Goal: Information Seeking & Learning: Understand process/instructions

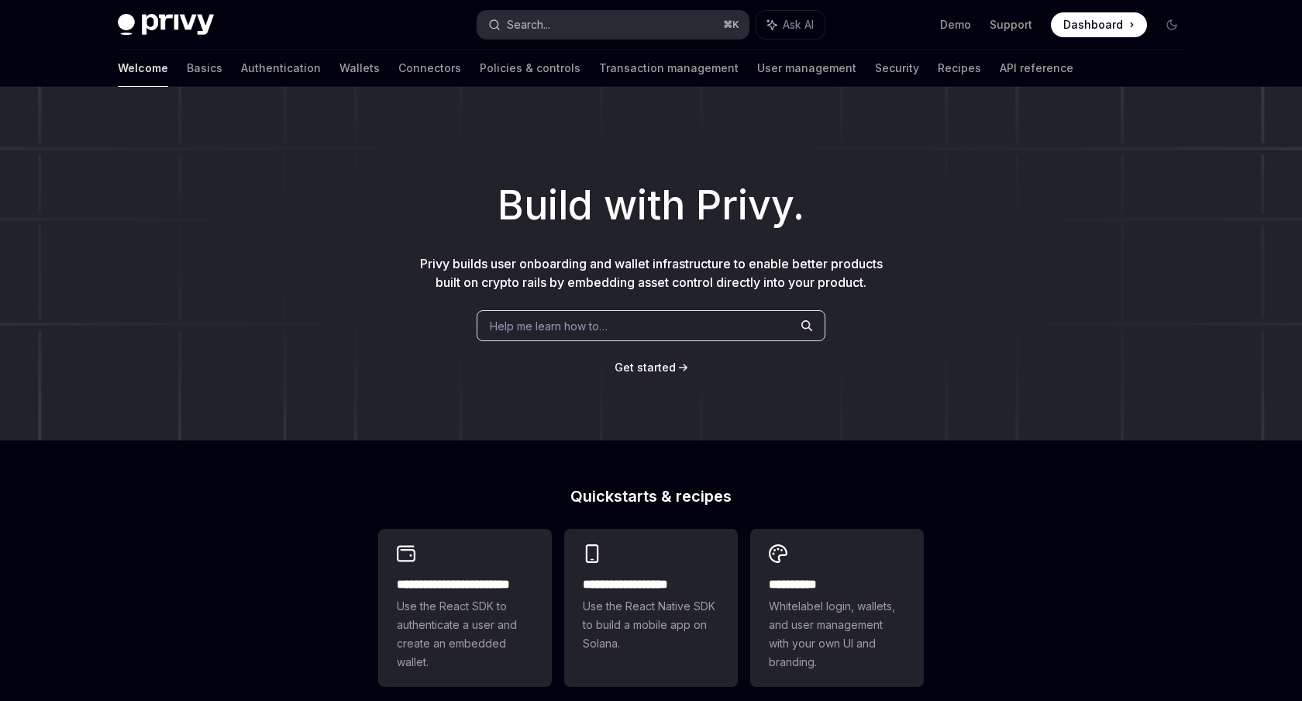
click at [580, 35] on button "Search... ⌘ K" at bounding box center [613, 25] width 271 height 28
type textarea "*"
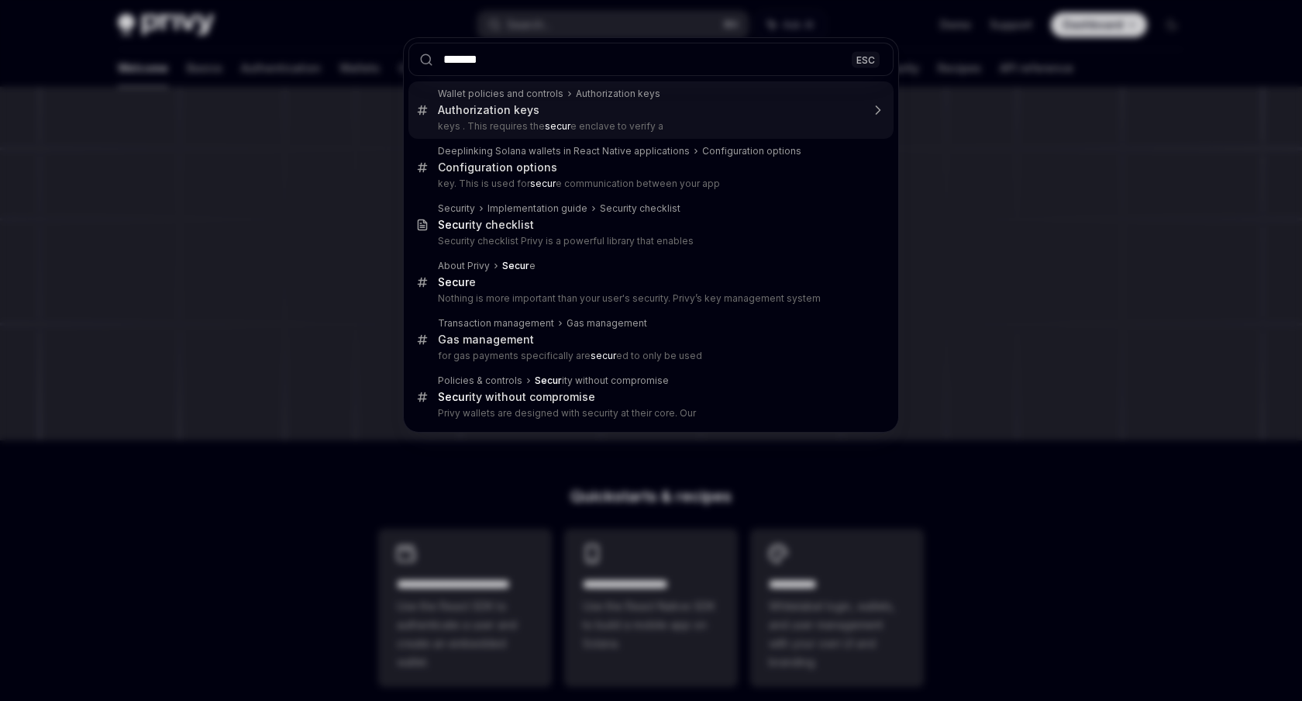
type input "********"
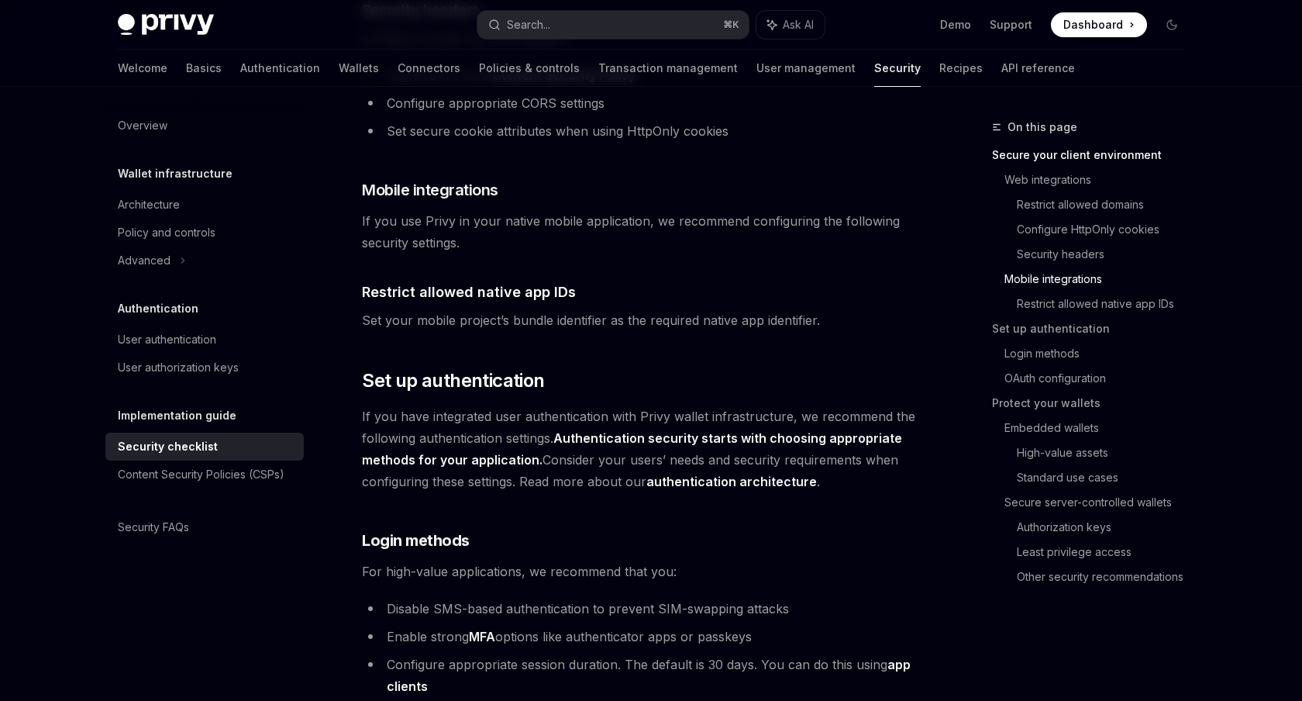
scroll to position [1158, 0]
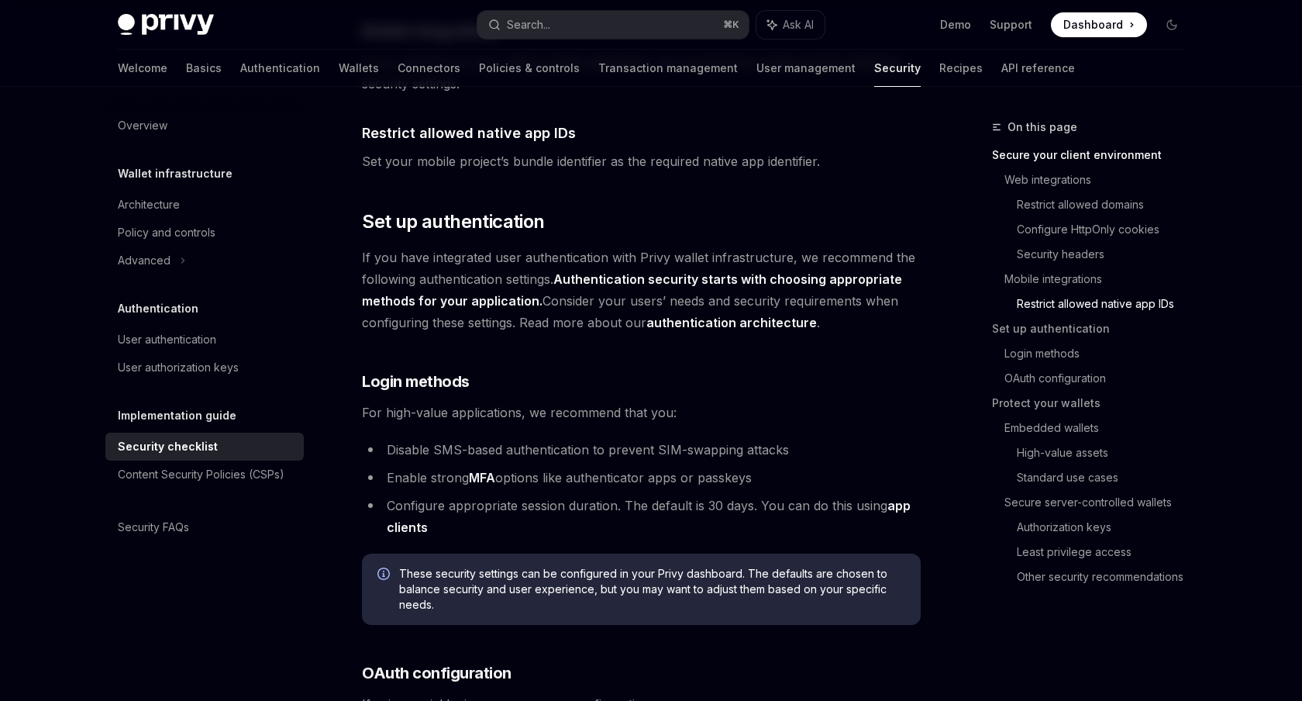
click at [558, 247] on span "If you have integrated user authentication with Privy wallet infrastructure, we…" at bounding box center [641, 290] width 559 height 87
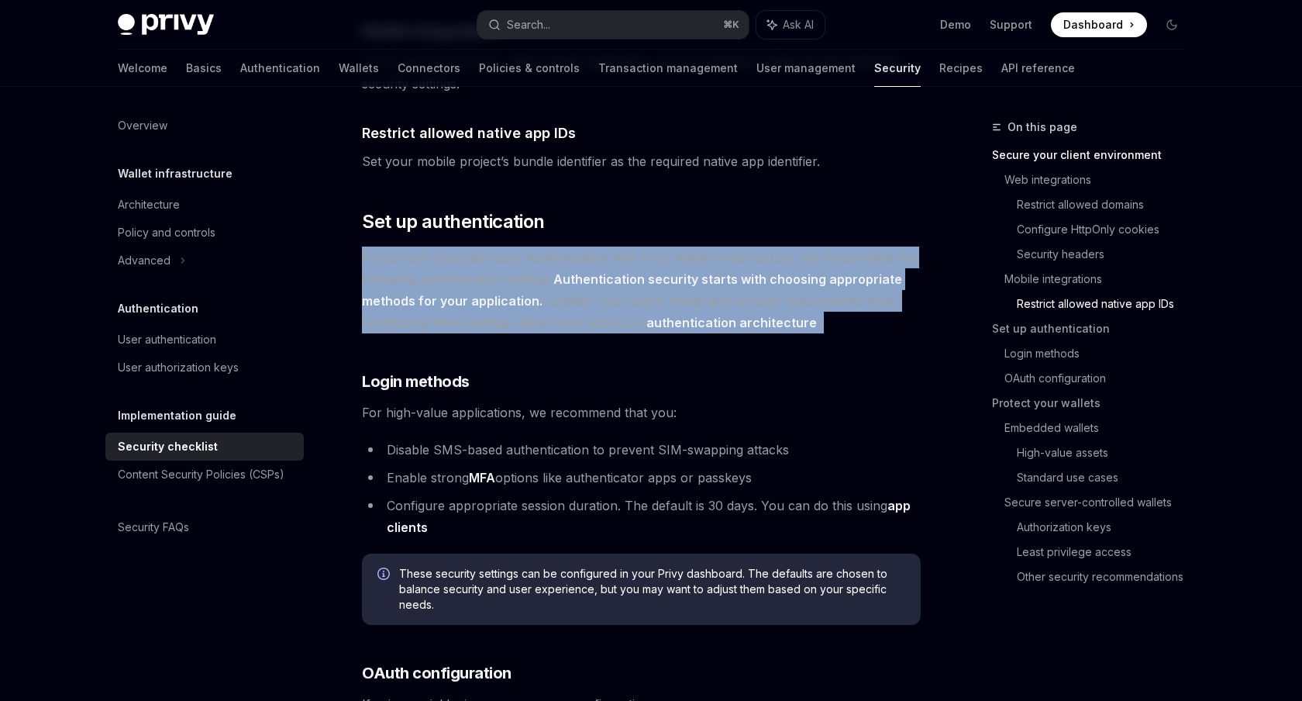
click at [558, 247] on span "If you have integrated user authentication with Privy wallet infrastructure, we…" at bounding box center [641, 290] width 559 height 87
click at [537, 264] on span "If you have integrated user authentication with Privy wallet infrastructure, we…" at bounding box center [641, 290] width 559 height 87
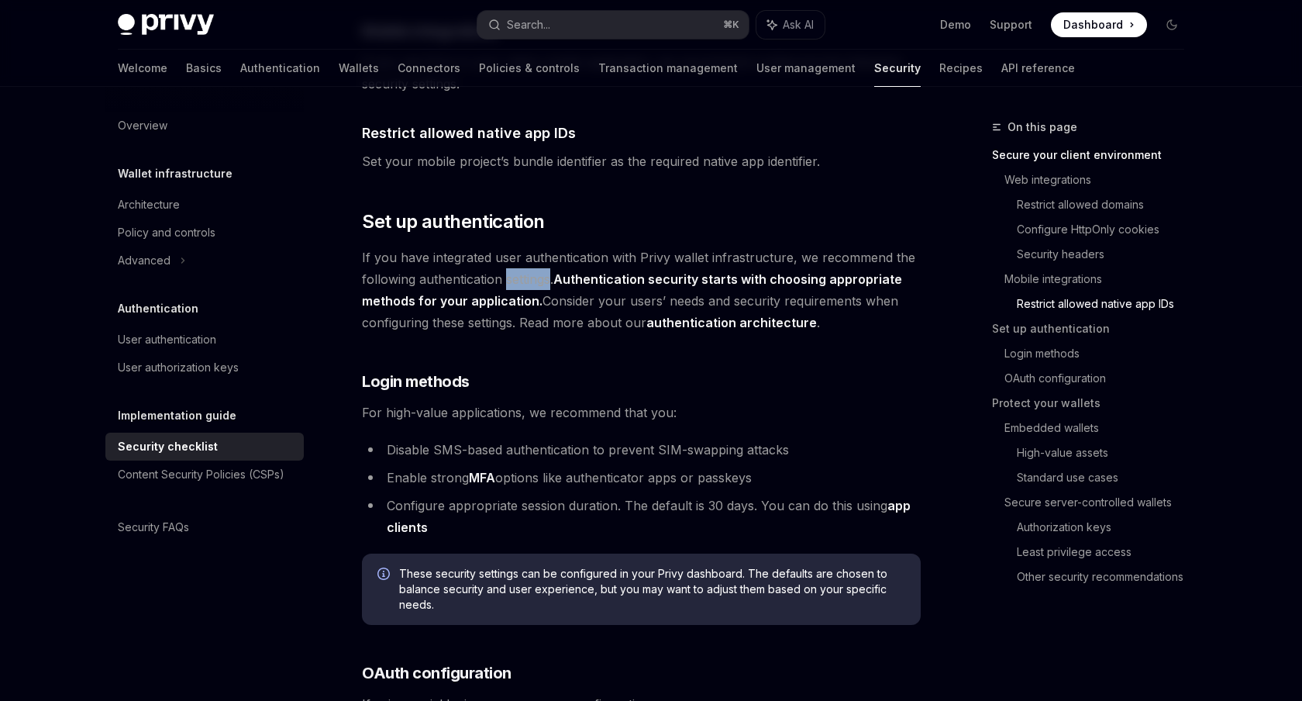
click at [537, 264] on span "If you have integrated user authentication with Privy wallet infrastructure, we…" at bounding box center [641, 290] width 559 height 87
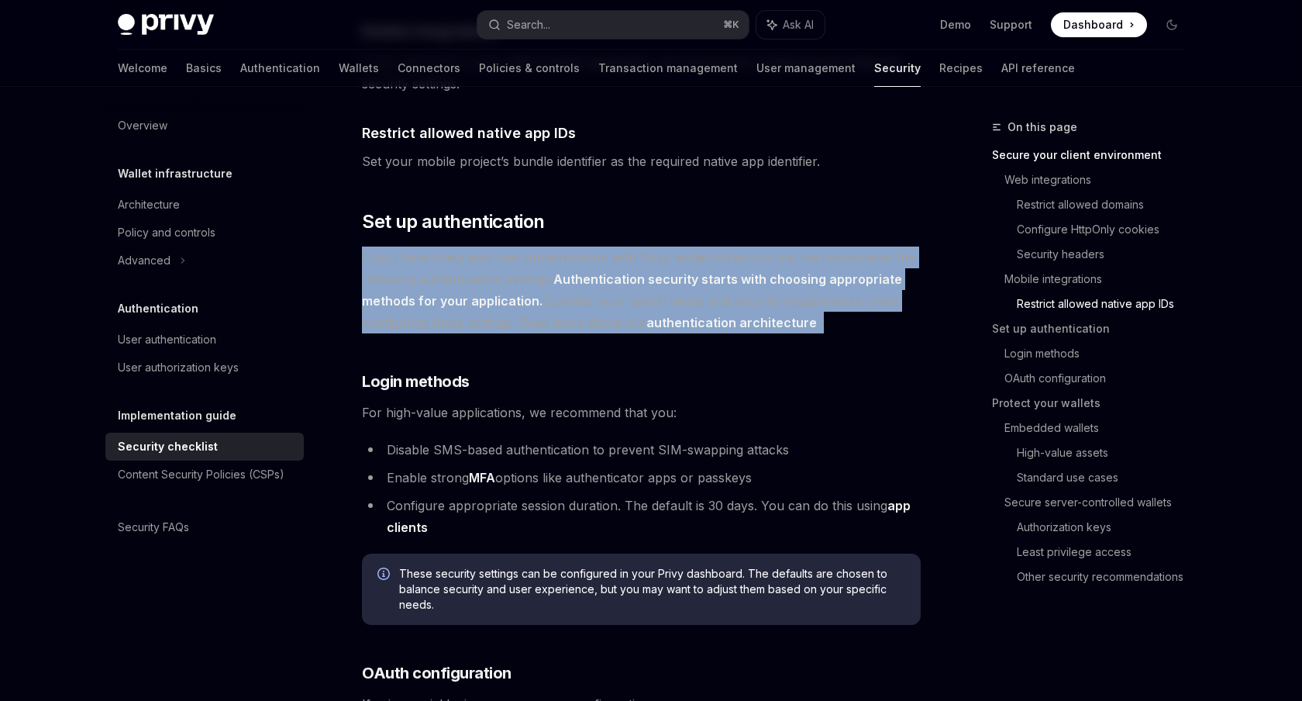
click at [537, 264] on span "If you have integrated user authentication with Privy wallet infrastructure, we…" at bounding box center [641, 290] width 559 height 87
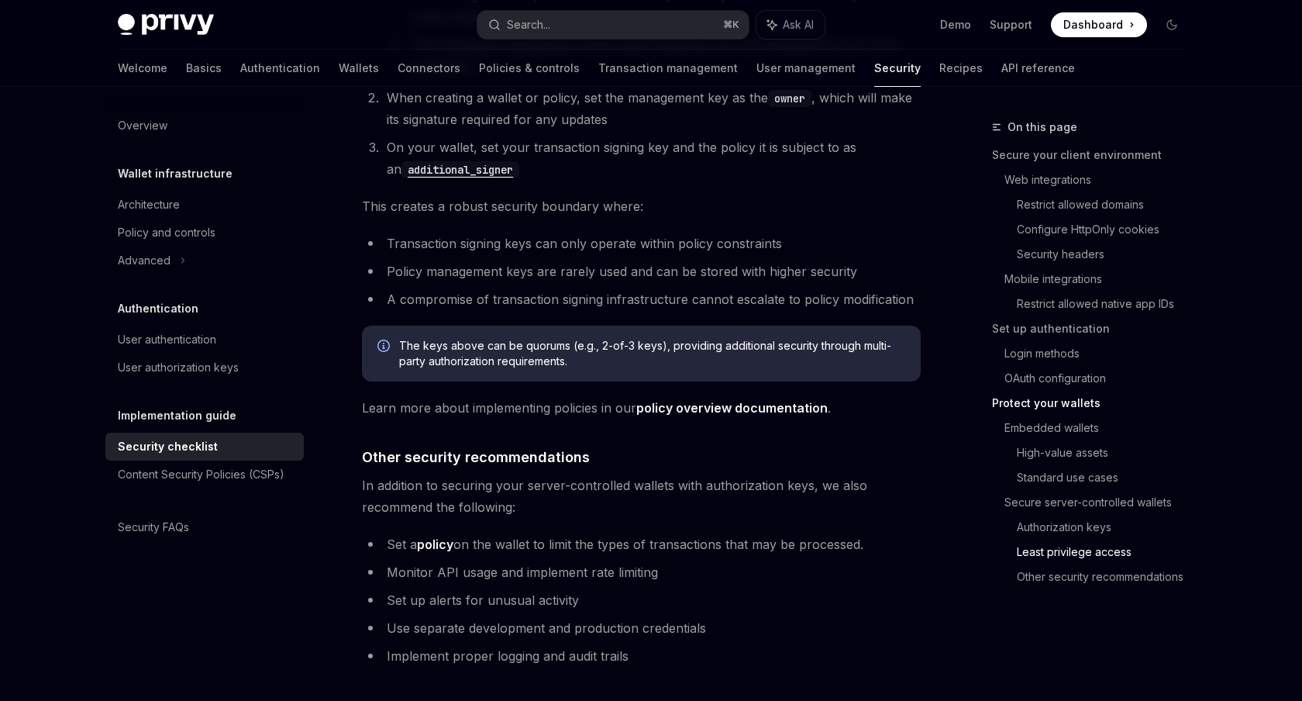
scroll to position [3508, 0]
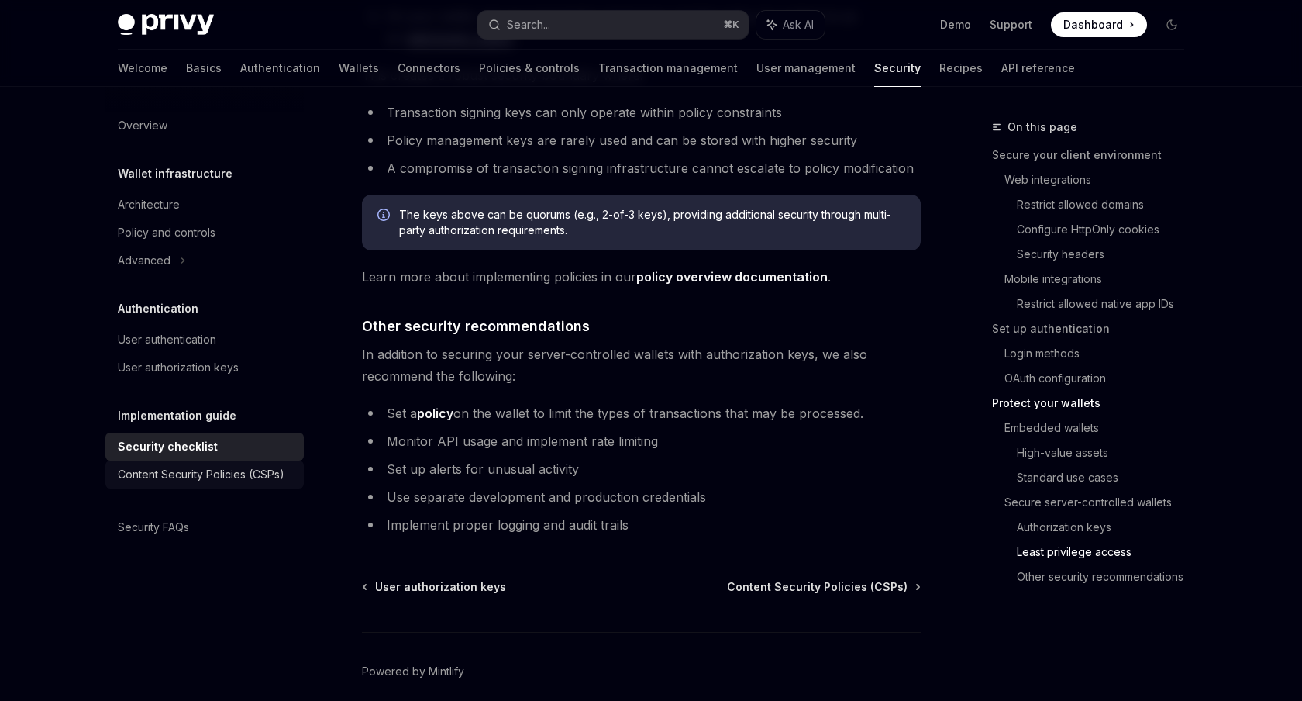
click at [271, 478] on div "Content Security Policies (CSPs)" at bounding box center [201, 474] width 167 height 19
type textarea "*"
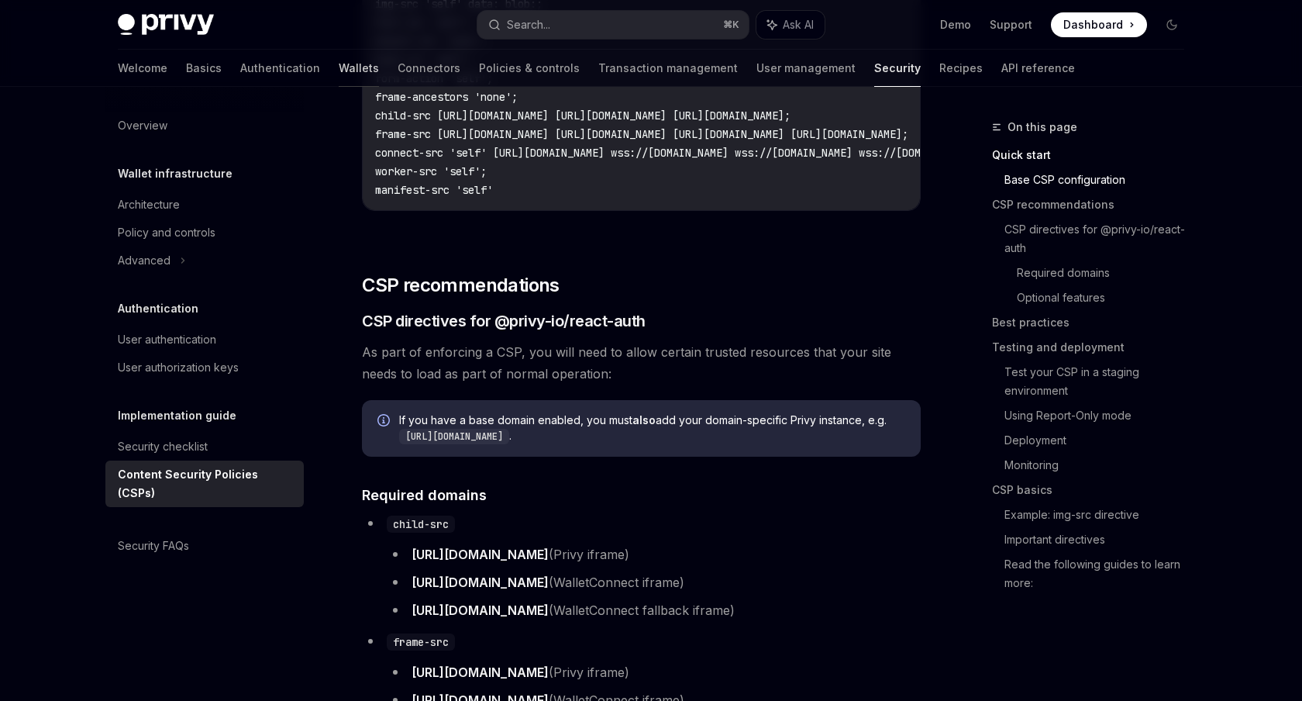
scroll to position [672, 0]
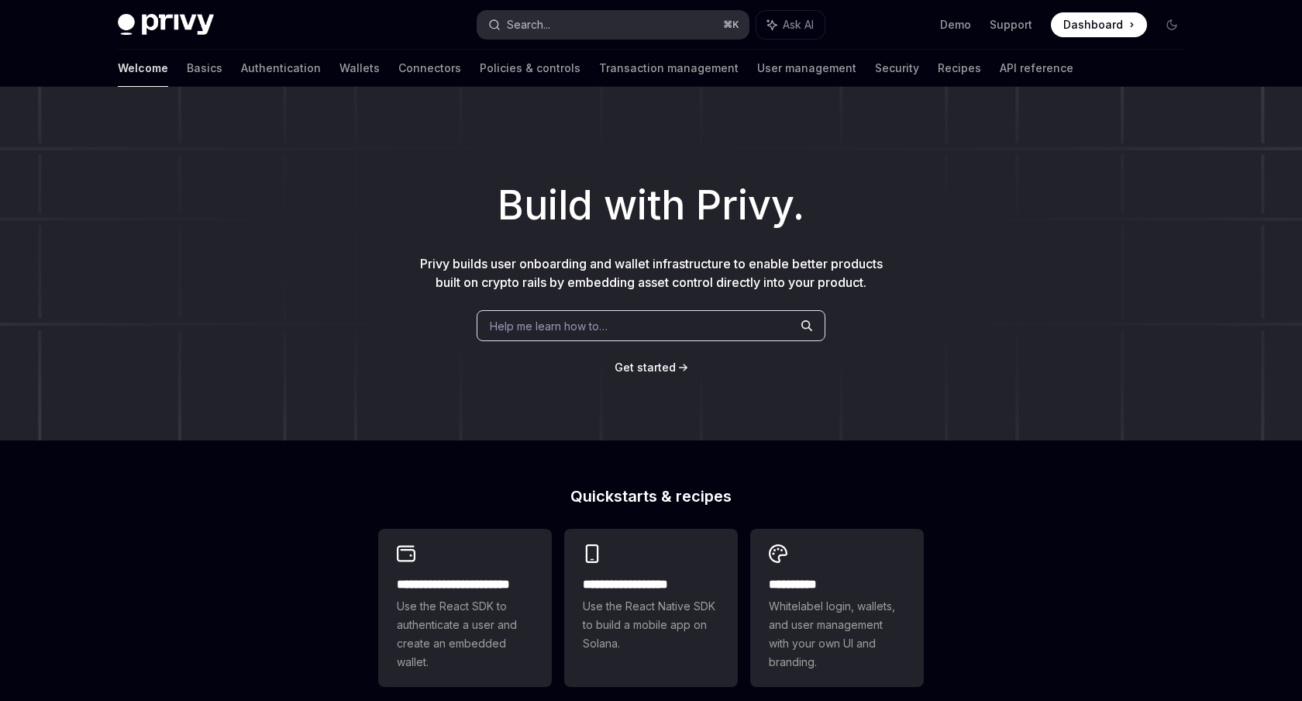
click at [528, 30] on div "Search..." at bounding box center [528, 25] width 43 height 19
type textarea "*"
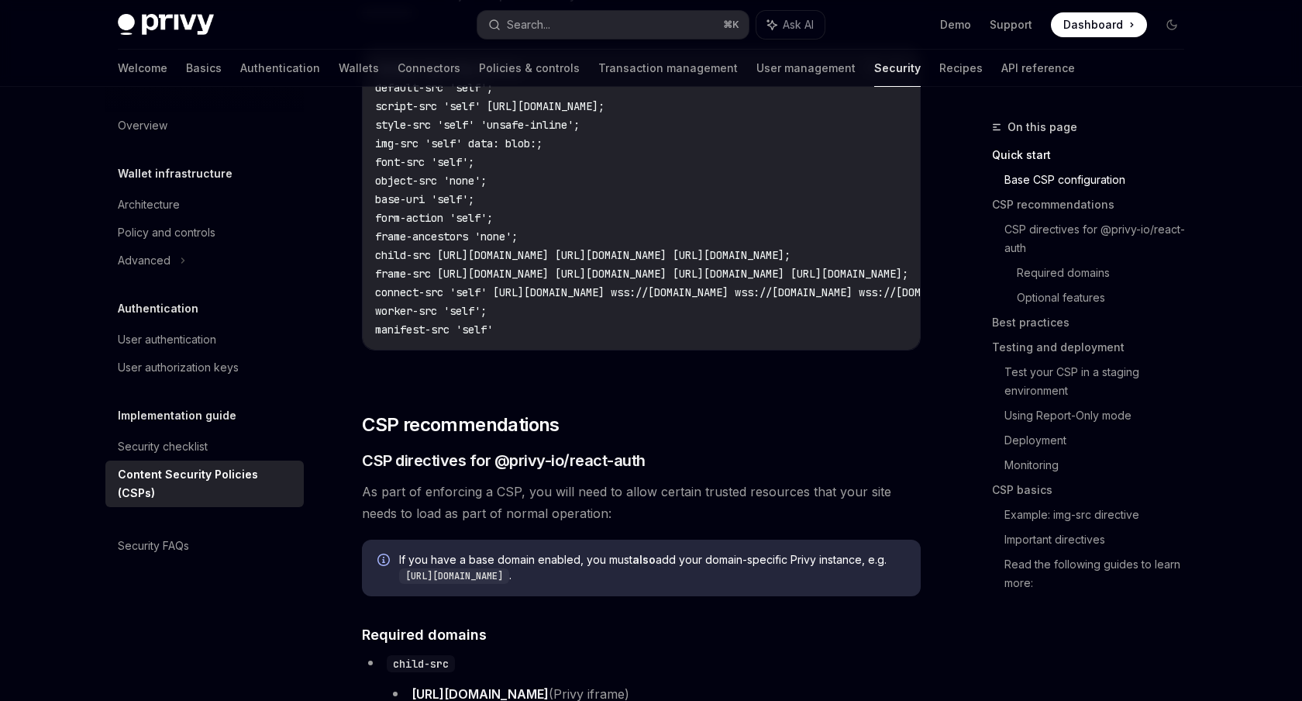
scroll to position [452, 0]
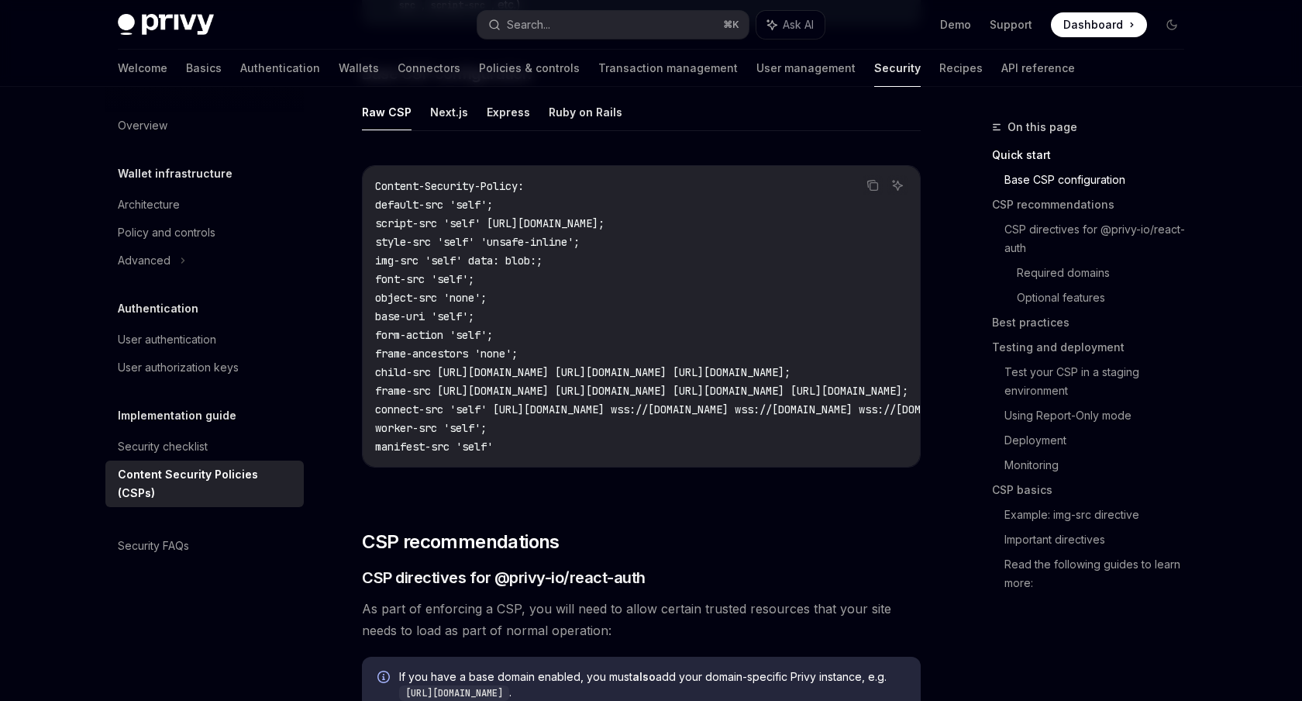
click at [480, 404] on span "connect-src 'self' [URL][DOMAIN_NAME] wss://[DOMAIN_NAME] wss://[DOMAIN_NAME] w…" at bounding box center [812, 409] width 874 height 14
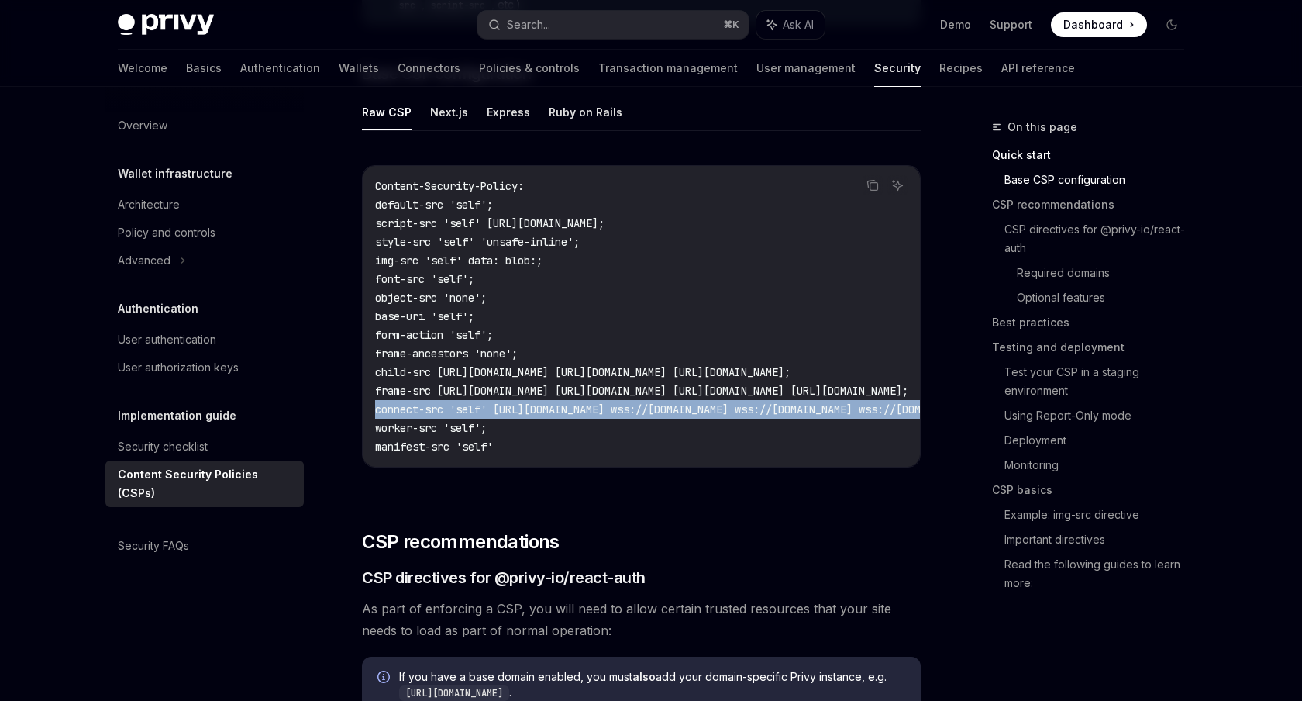
click at [480, 404] on span "connect-src 'self' [URL][DOMAIN_NAME] wss://[DOMAIN_NAME] wss://[DOMAIN_NAME] w…" at bounding box center [812, 409] width 874 height 14
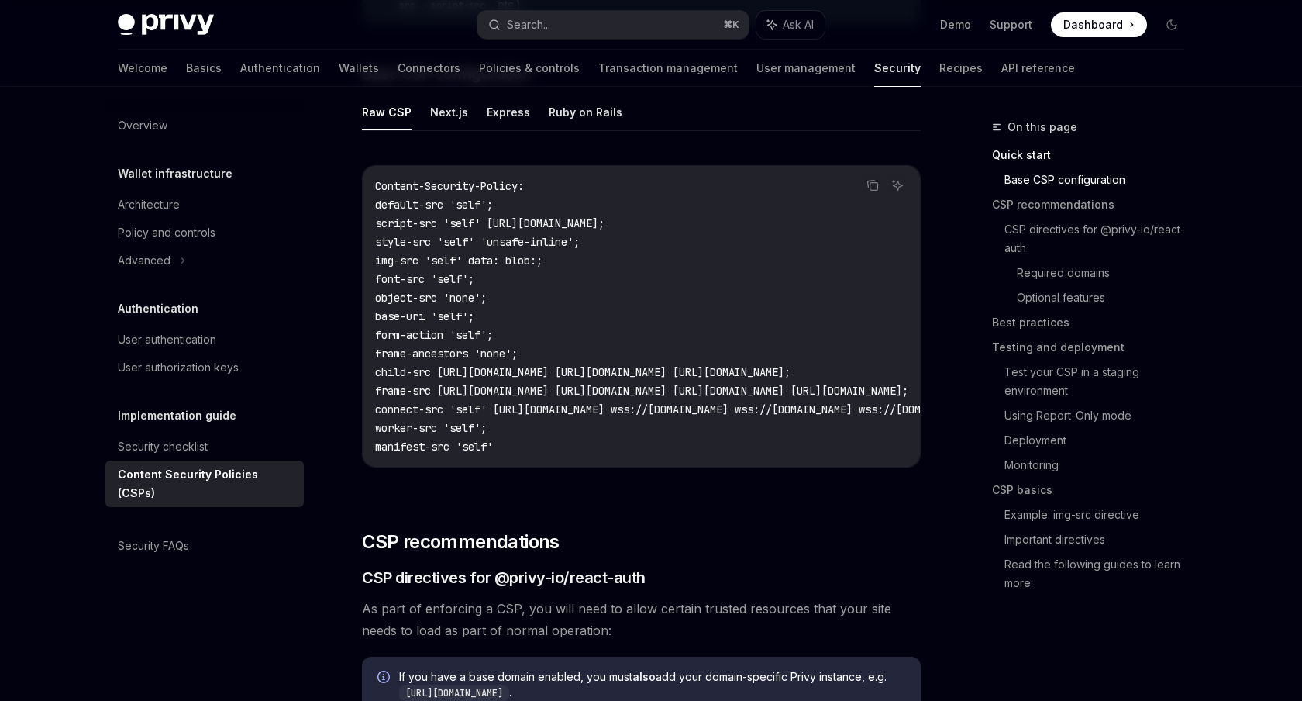
click at [480, 415] on span "connect-src 'self' [URL][DOMAIN_NAME] wss://[DOMAIN_NAME] wss://[DOMAIN_NAME] w…" at bounding box center [812, 409] width 874 height 14
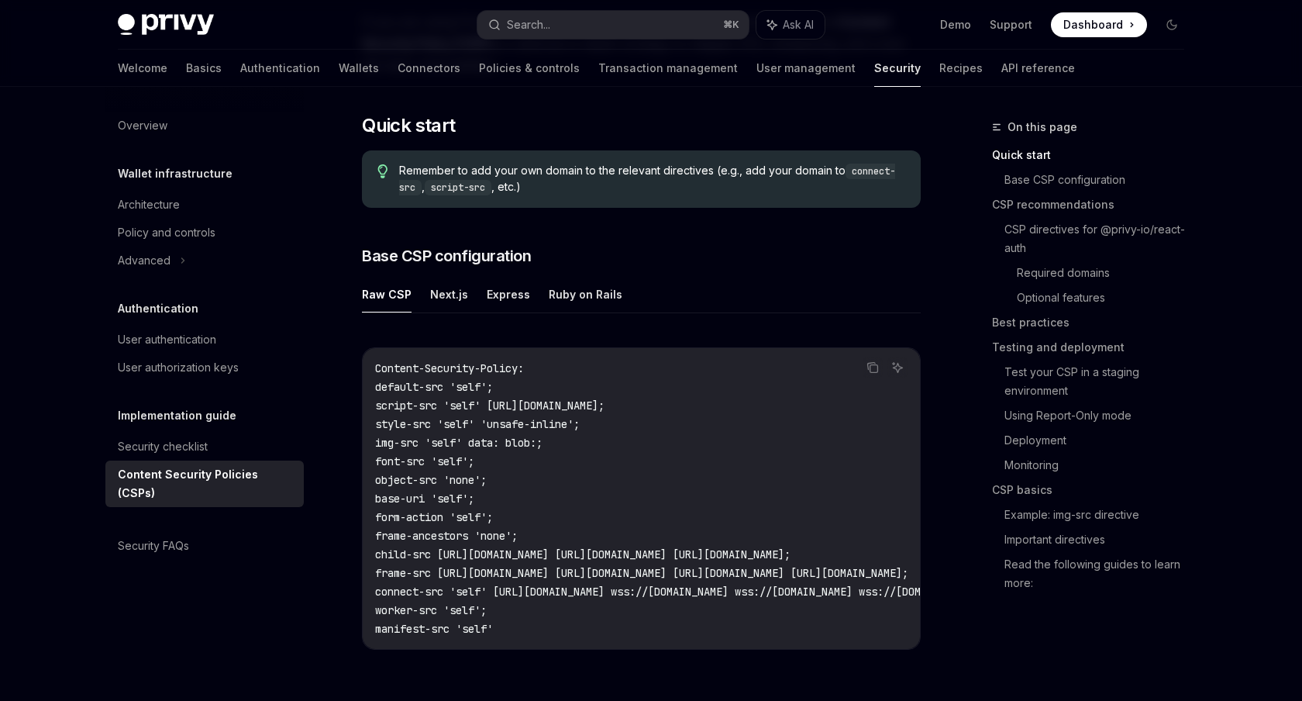
scroll to position [251, 0]
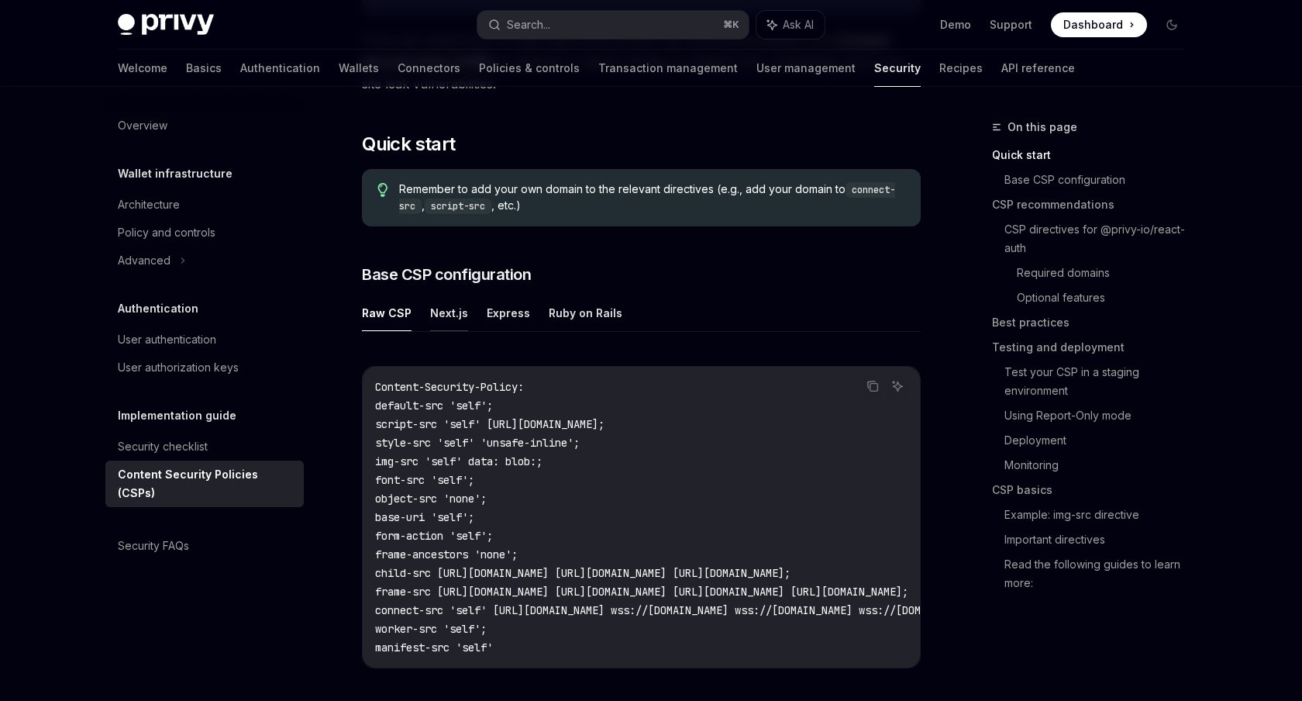
click at [447, 305] on button "Next.js" at bounding box center [449, 313] width 38 height 36
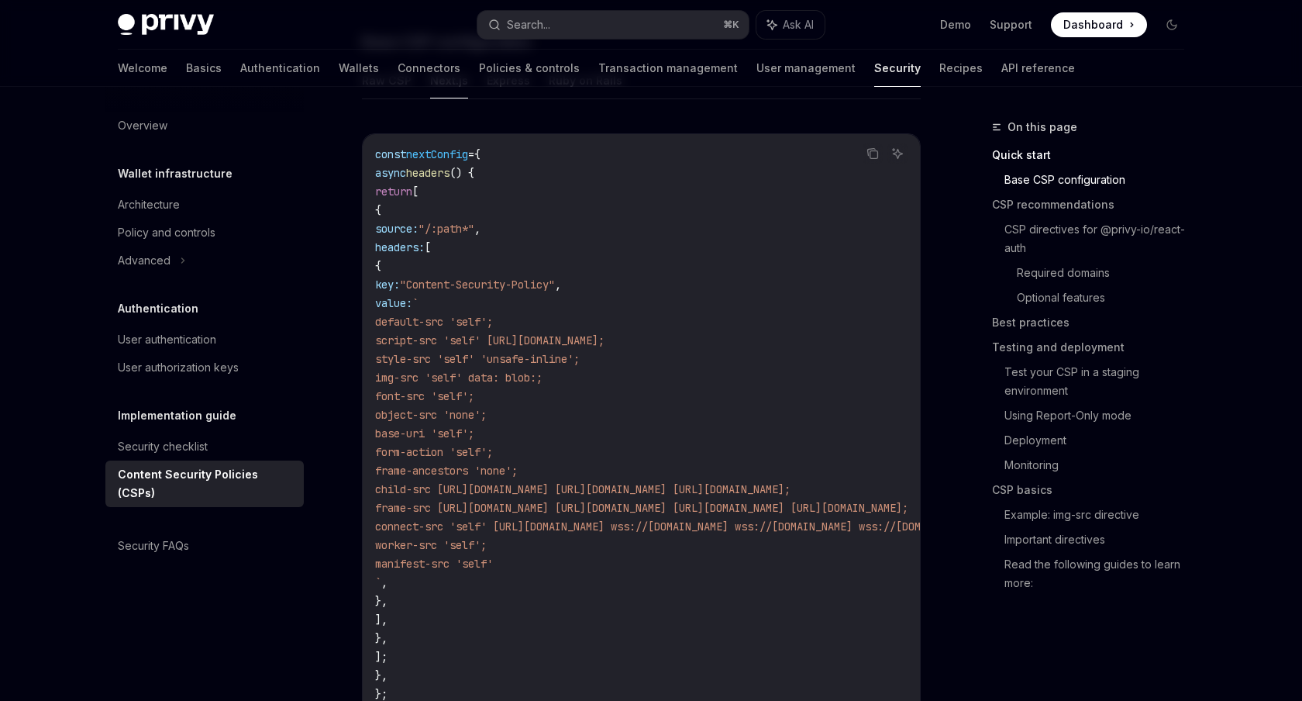
scroll to position [452, 0]
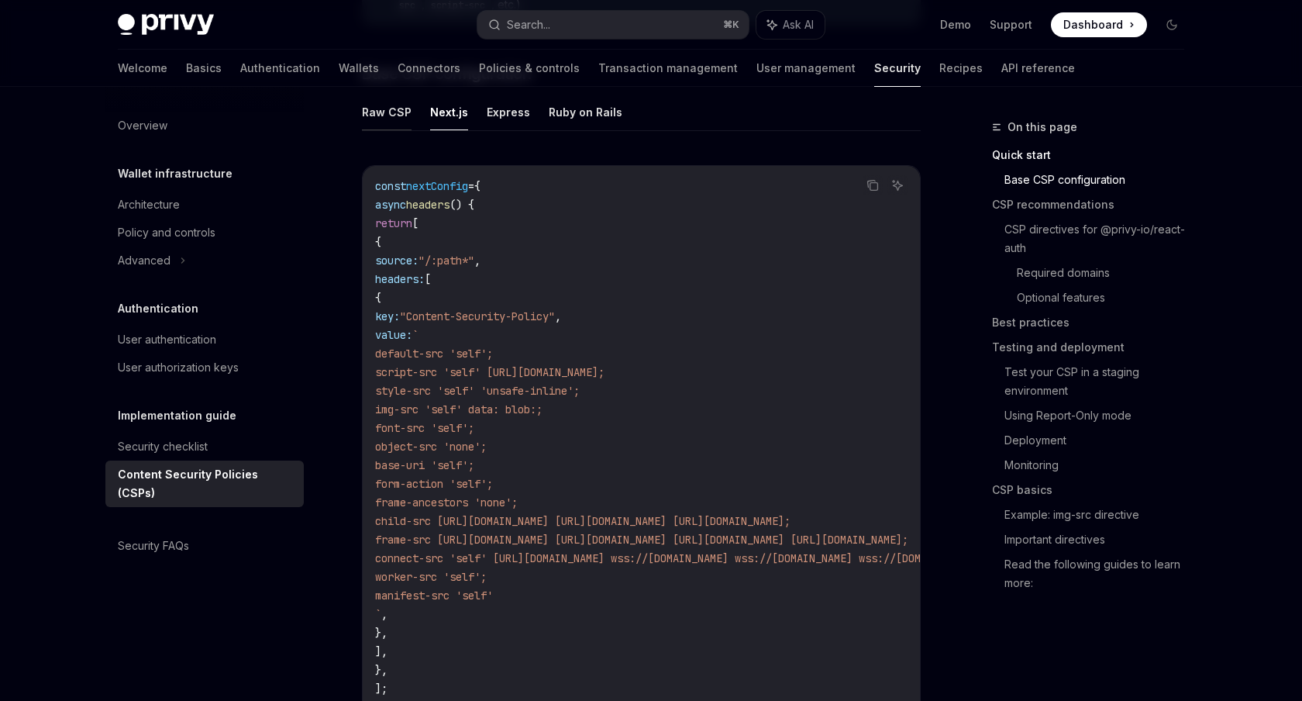
click at [389, 119] on button "Raw CSP" at bounding box center [387, 112] width 50 height 36
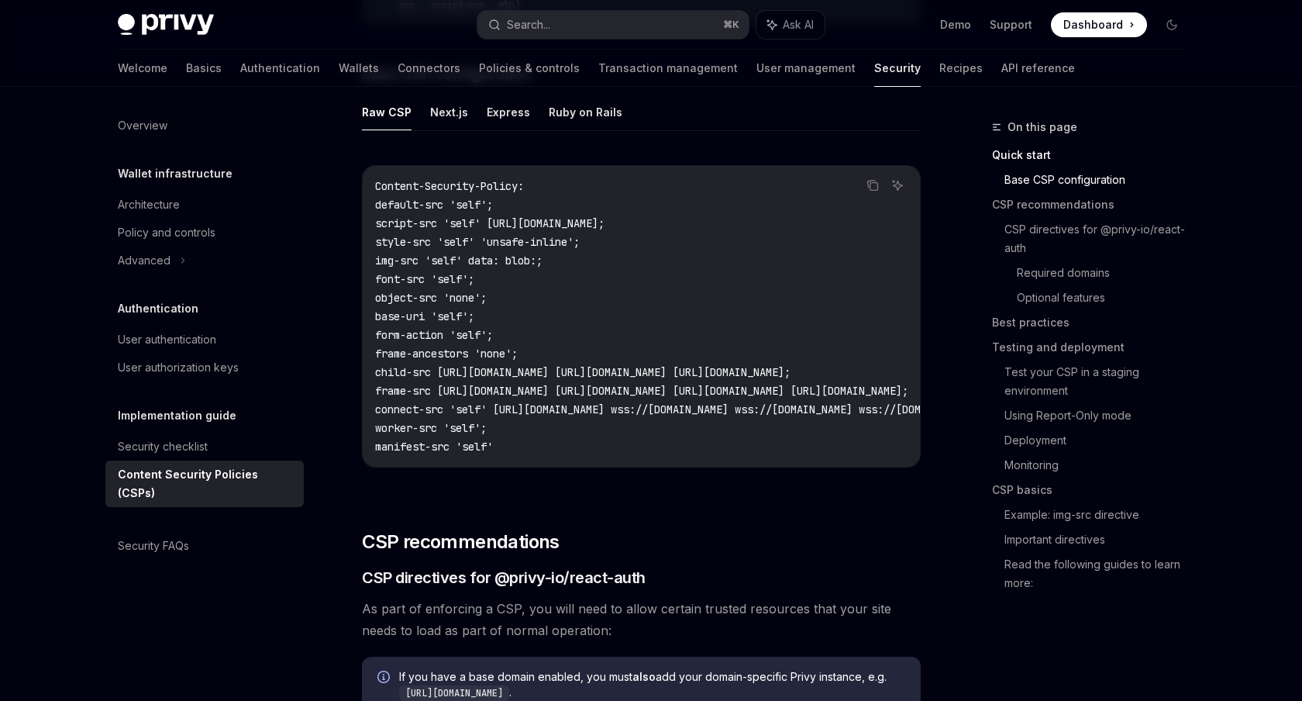
click at [424, 111] on ul "Raw CSP Next.js Express Ruby on Rails" at bounding box center [641, 112] width 559 height 37
click at [435, 111] on button "Next.js" at bounding box center [449, 112] width 38 height 36
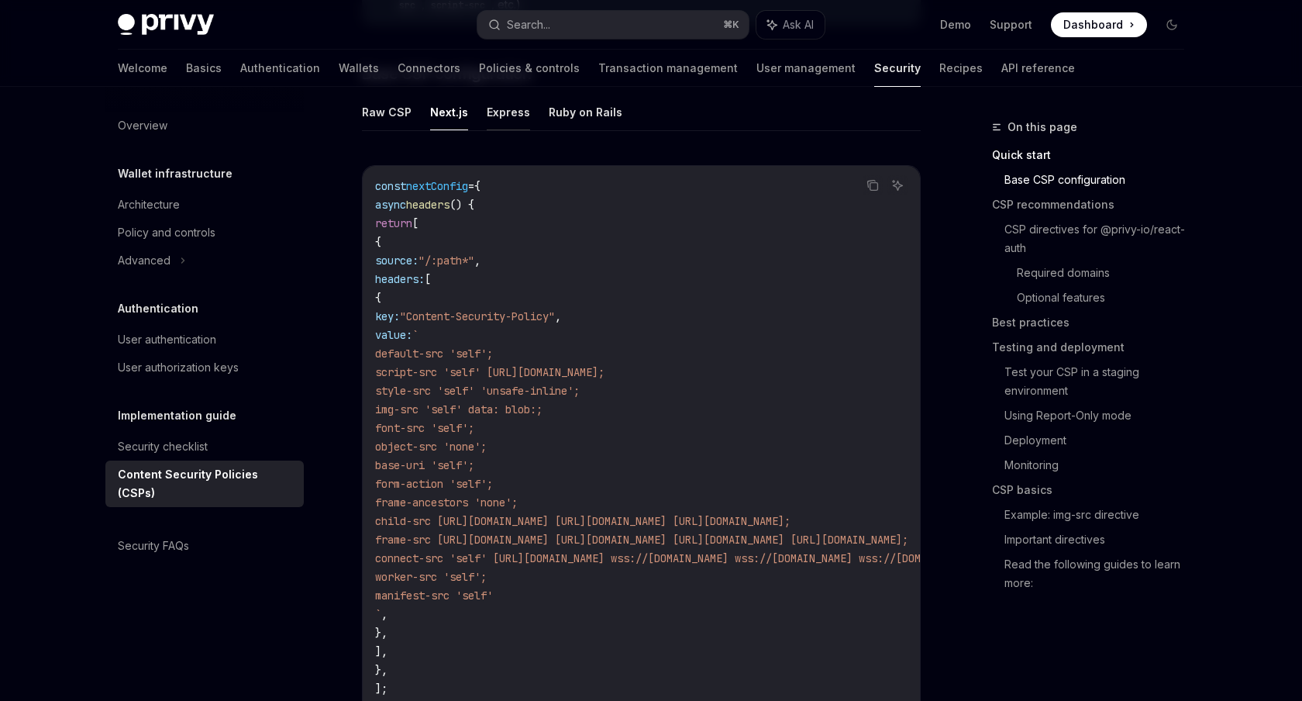
click at [489, 110] on button "Express" at bounding box center [508, 112] width 43 height 36
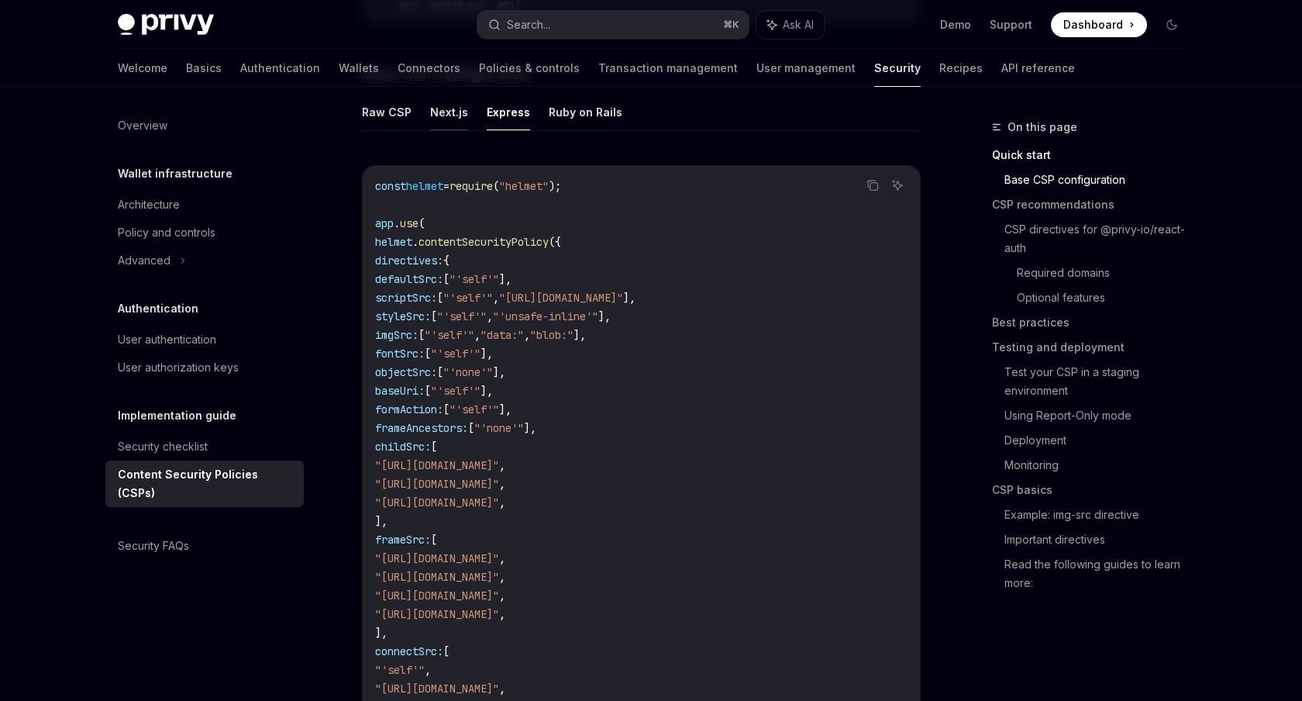
click at [436, 111] on button "Next.js" at bounding box center [449, 112] width 38 height 36
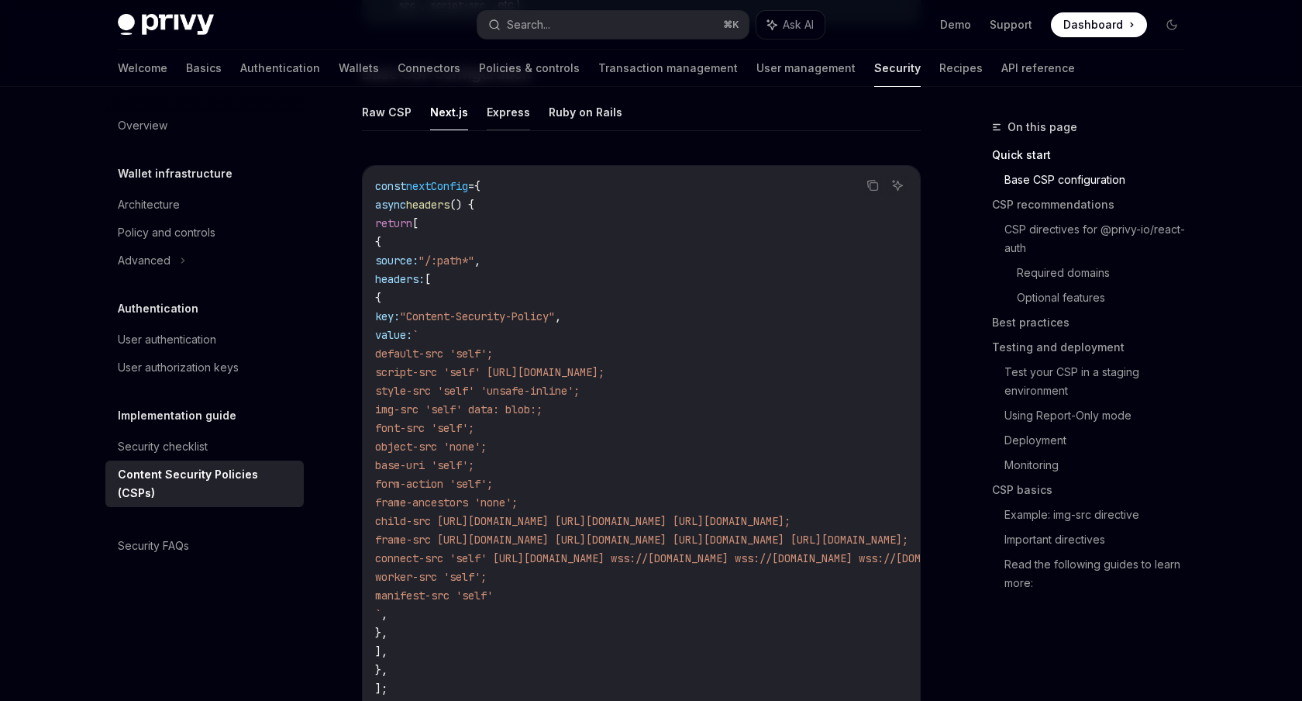
click at [495, 111] on button "Express" at bounding box center [508, 112] width 43 height 36
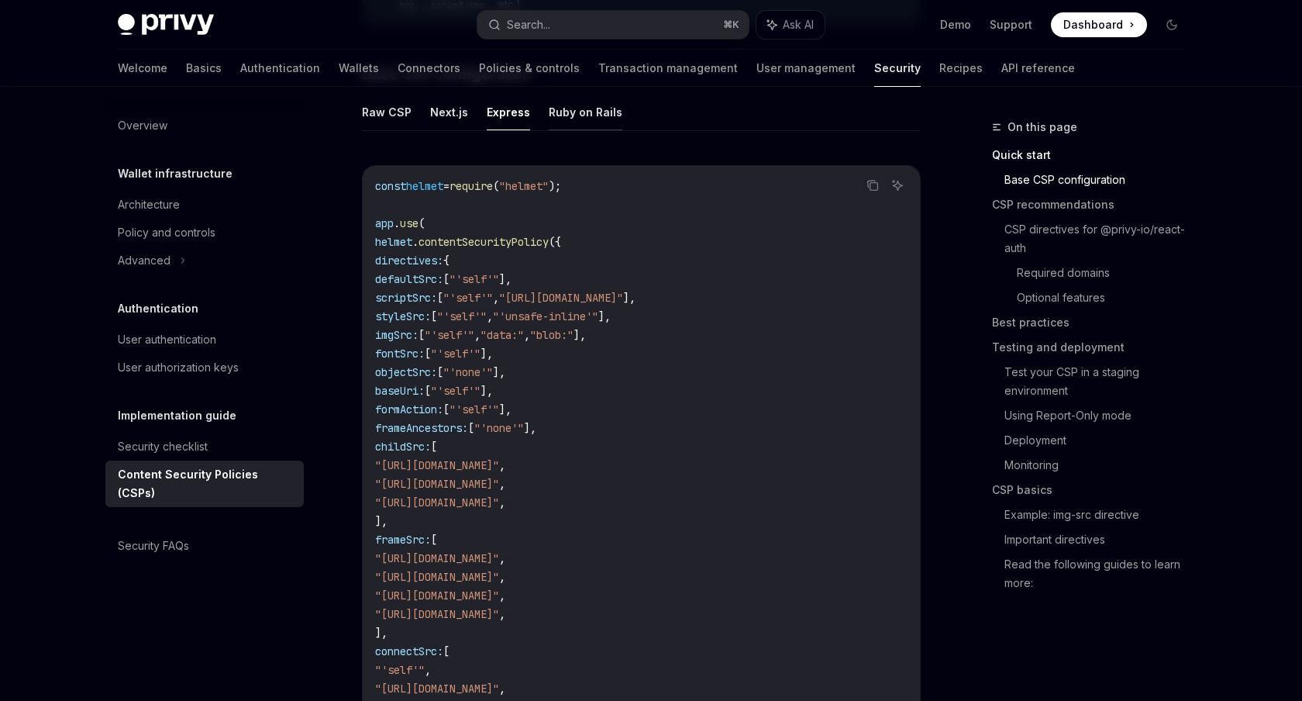
click at [564, 111] on button "Ruby on Rails" at bounding box center [586, 112] width 74 height 36
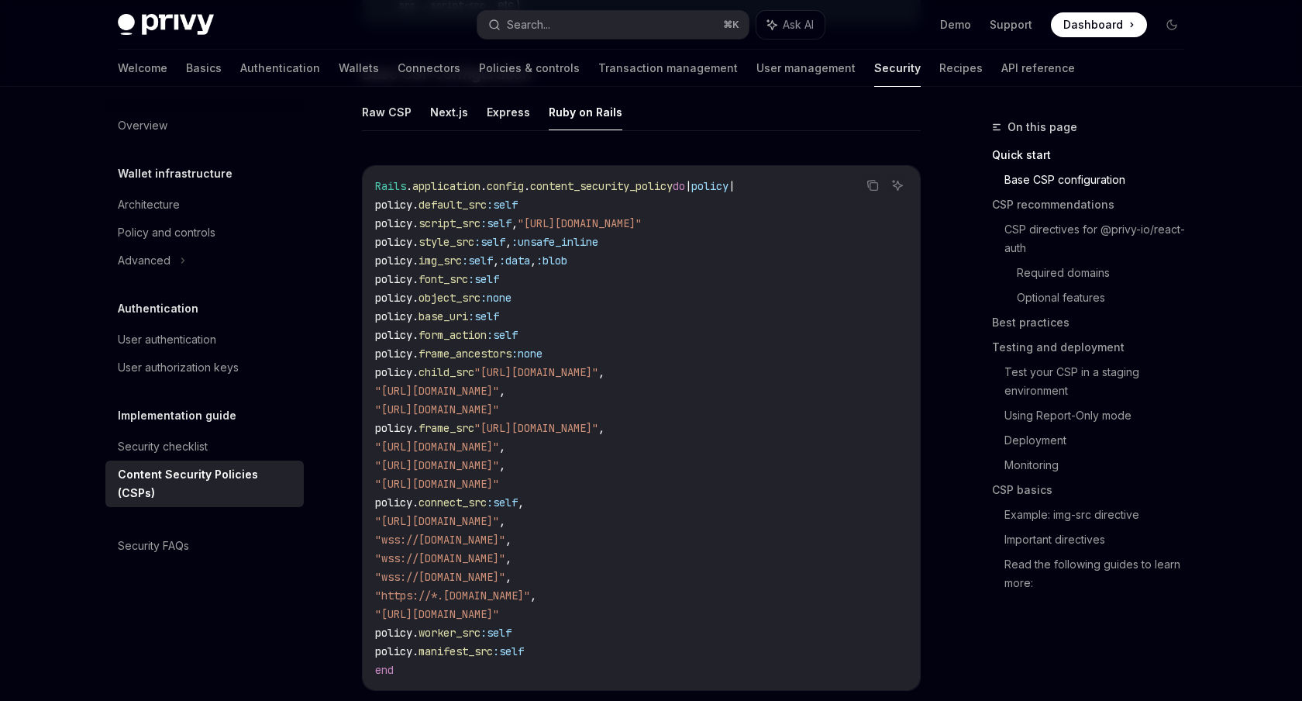
click at [411, 111] on ul "Raw CSP Next.js Express Ruby on Rails" at bounding box center [641, 112] width 559 height 37
click at [385, 111] on button "Raw CSP" at bounding box center [387, 112] width 50 height 36
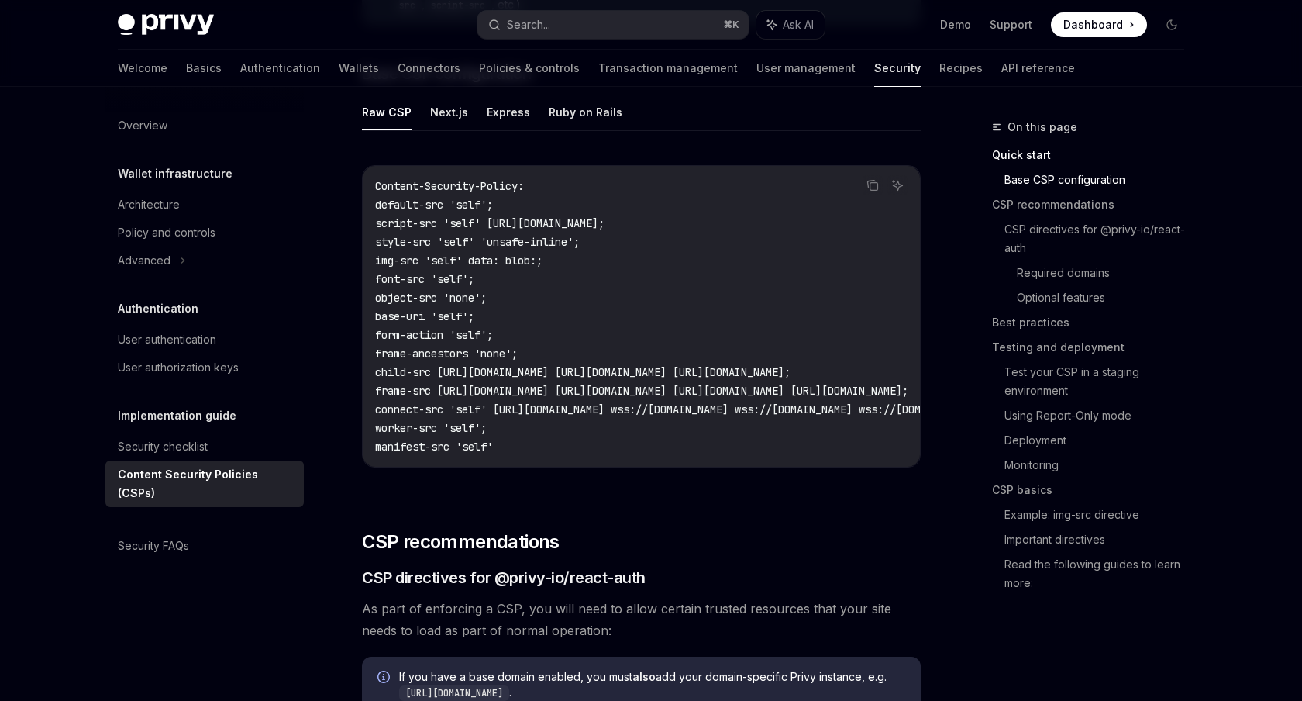
click at [470, 111] on ul "Raw CSP Next.js Express Ruby on Rails" at bounding box center [641, 112] width 559 height 37
click at [426, 111] on ul "Raw CSP Next.js Express Ruby on Rails" at bounding box center [641, 112] width 559 height 37
click at [450, 111] on button "Next.js" at bounding box center [449, 112] width 38 height 36
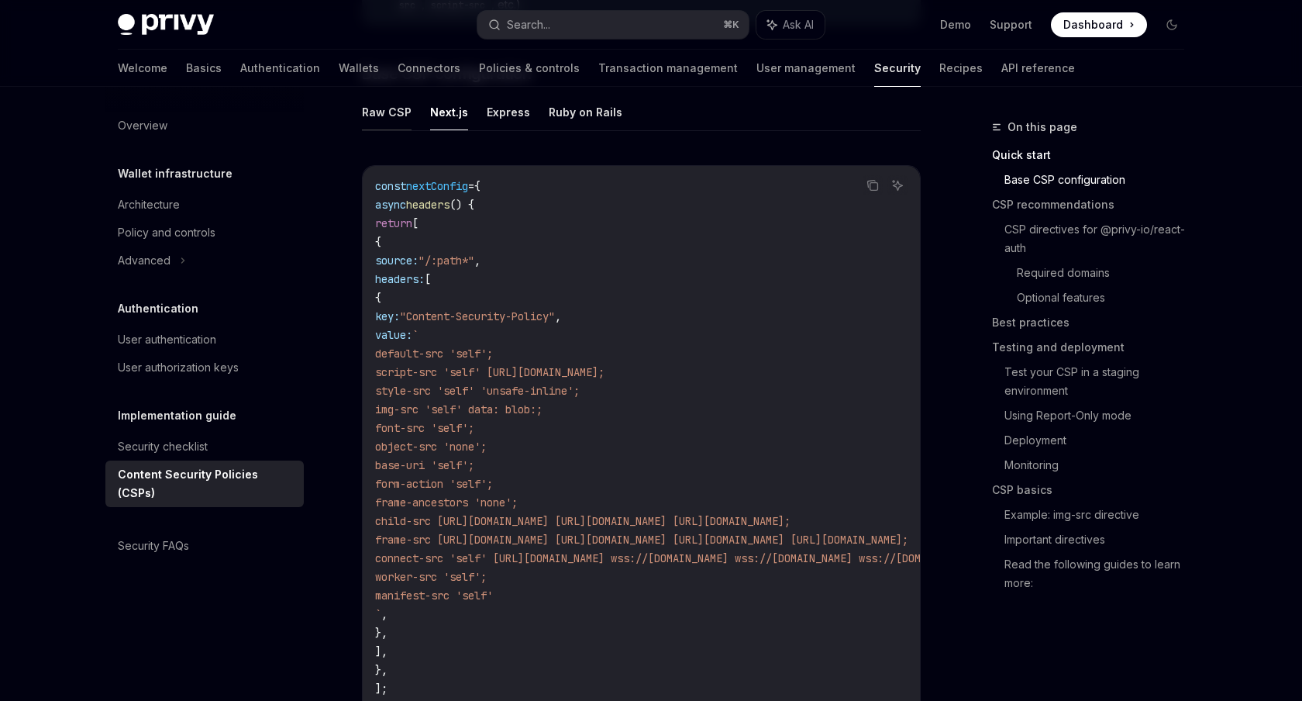
click at [392, 105] on button "Raw CSP" at bounding box center [387, 112] width 50 height 36
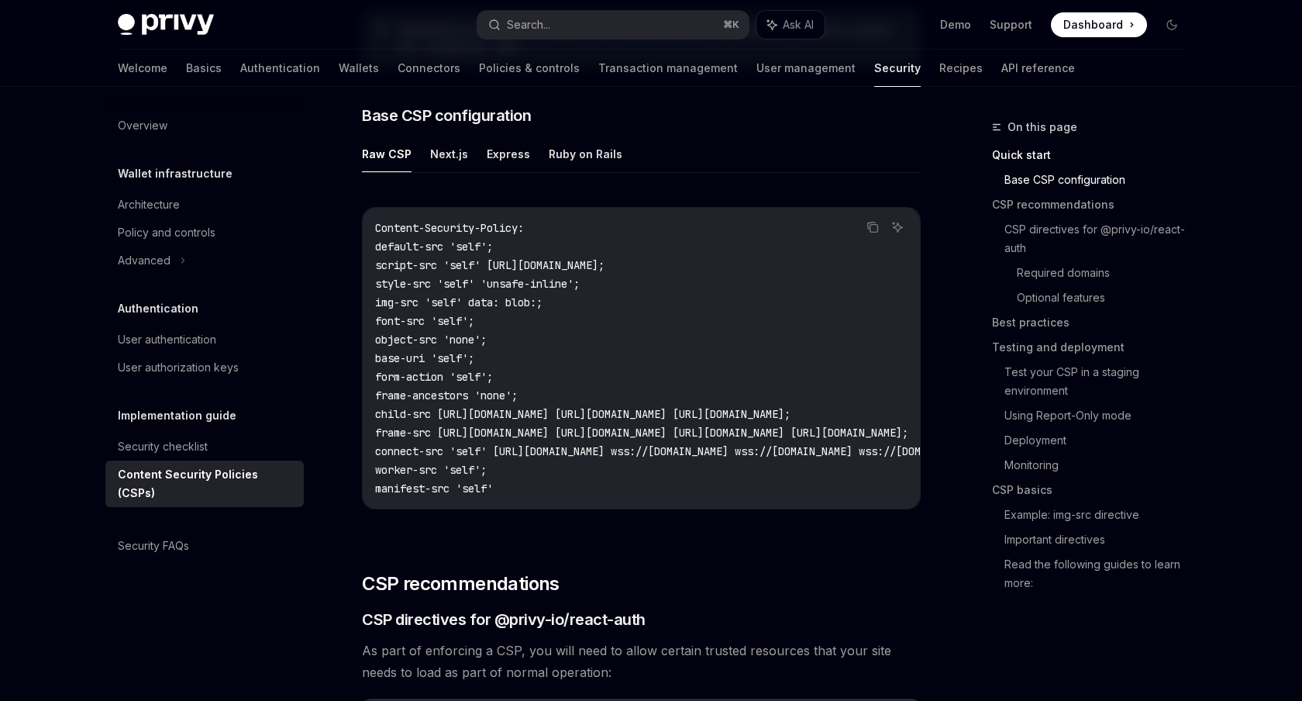
scroll to position [384, 0]
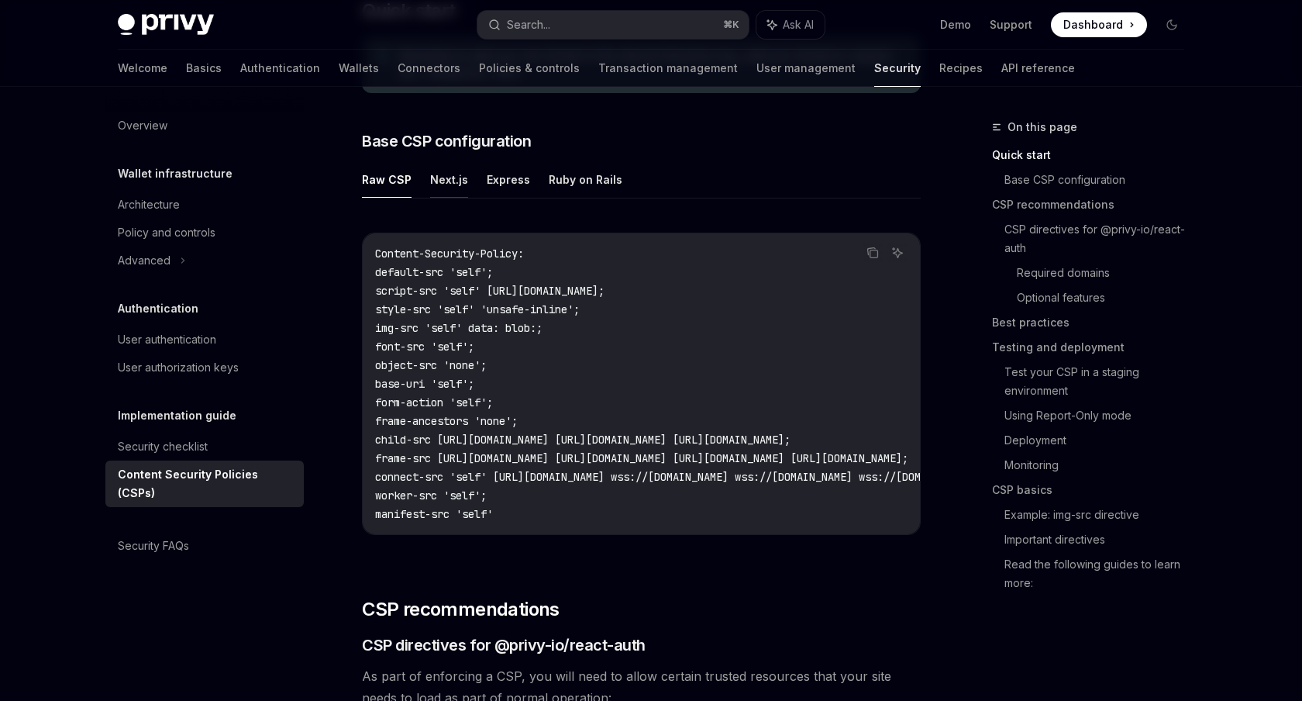
click at [448, 181] on button "Next.js" at bounding box center [449, 179] width 38 height 36
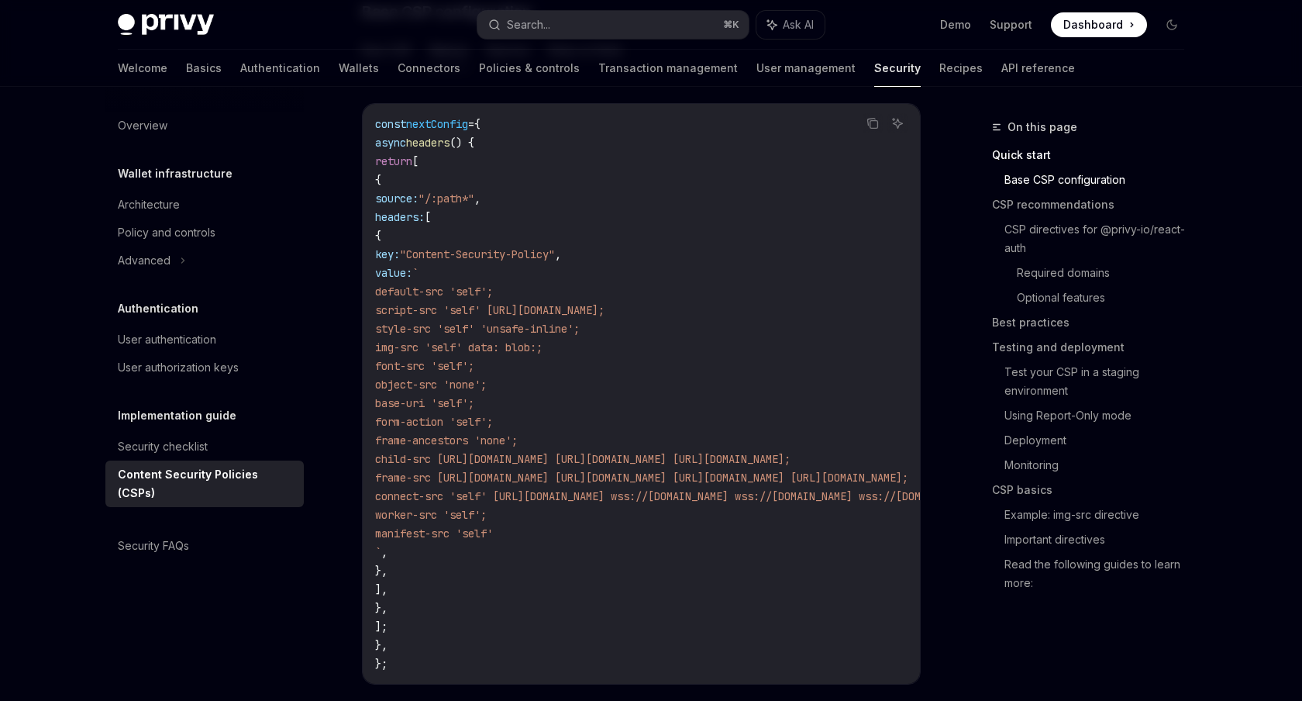
scroll to position [509, 0]
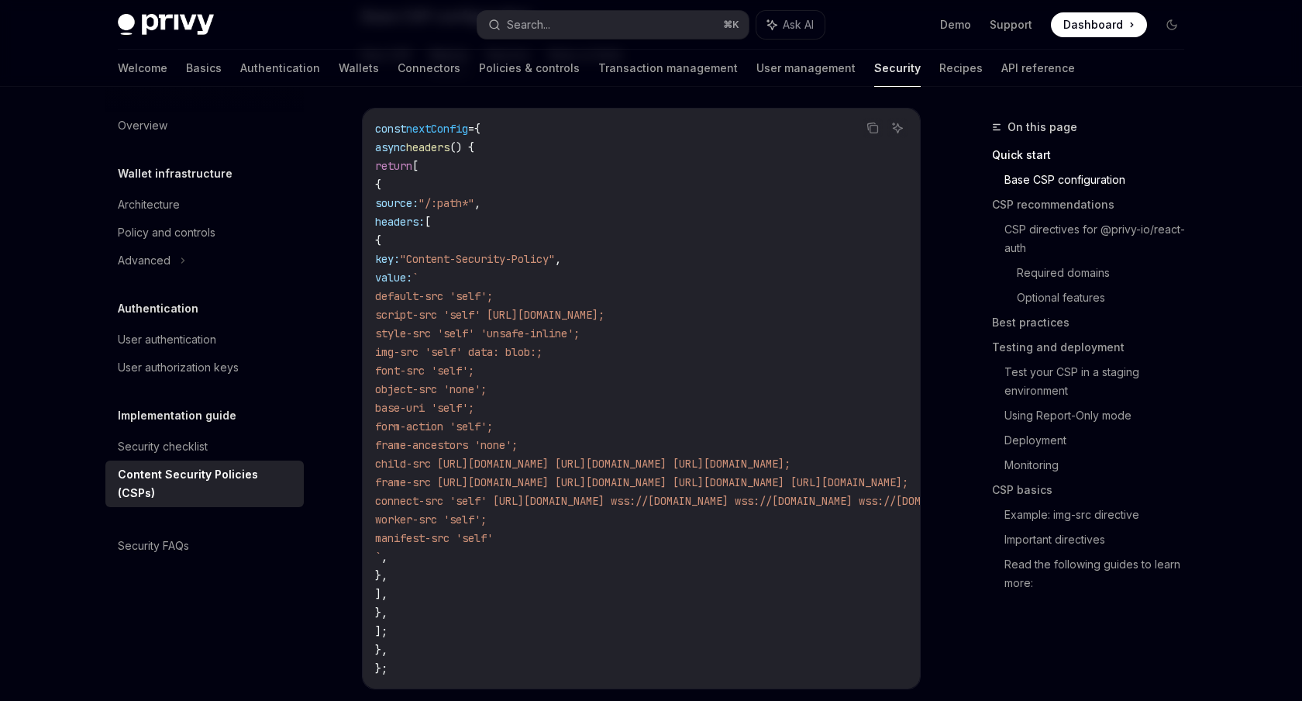
click at [419, 162] on span "[" at bounding box center [415, 166] width 6 height 14
click at [485, 162] on code "const nextConfig = { async headers () { return [ { source: "/:path*" , headers:…" at bounding box center [831, 398] width 912 height 558
click at [450, 145] on span "headers" at bounding box center [427, 147] width 43 height 14
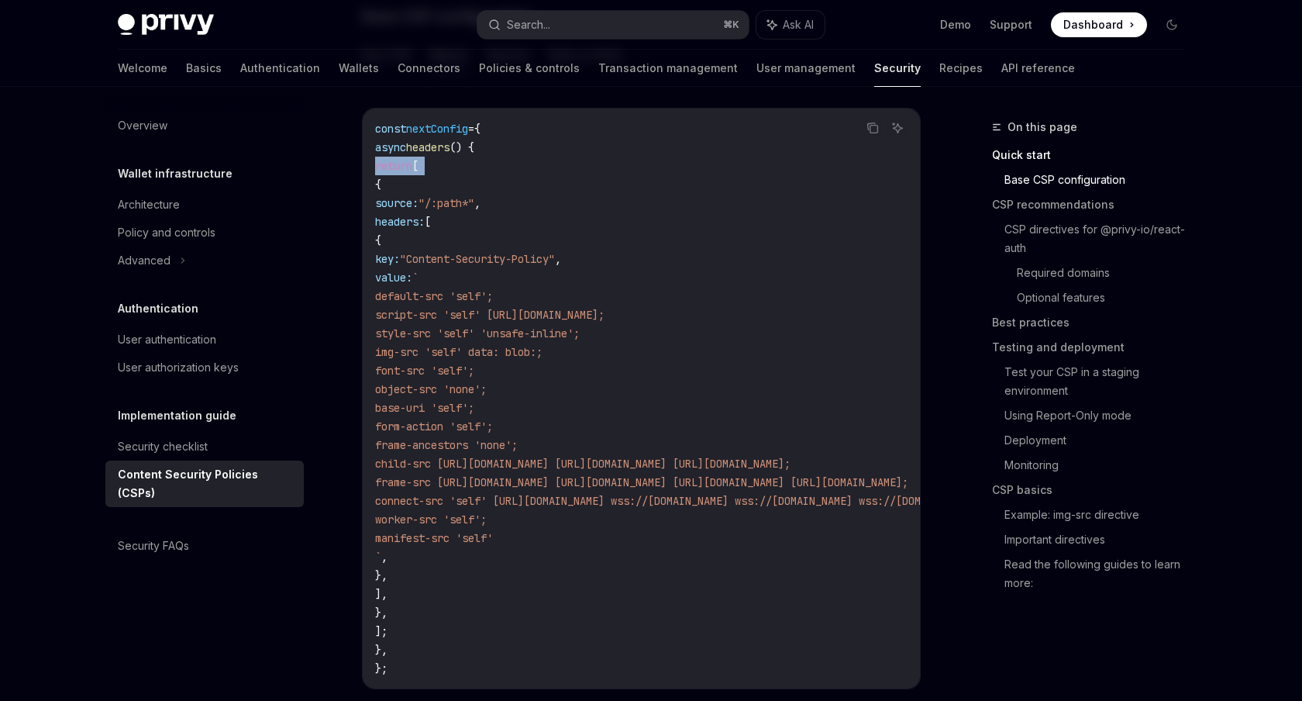
click at [450, 145] on span "headers" at bounding box center [427, 147] width 43 height 14
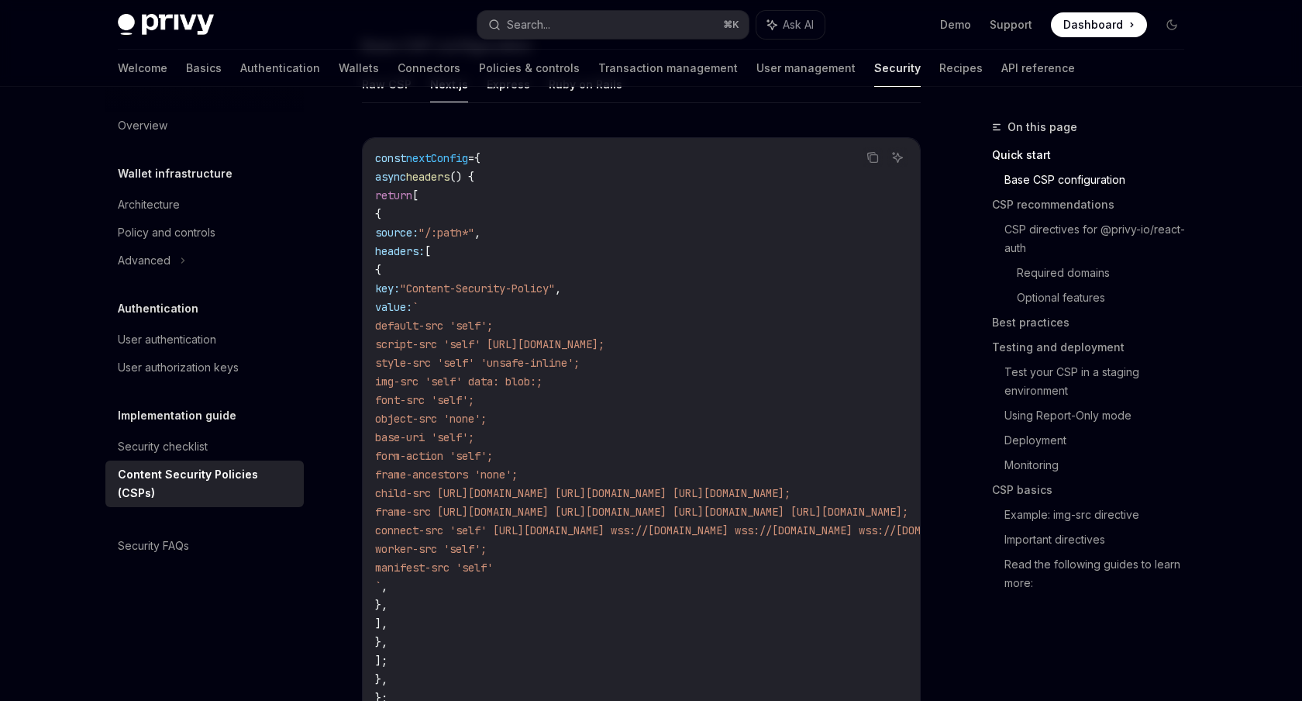
scroll to position [464, 0]
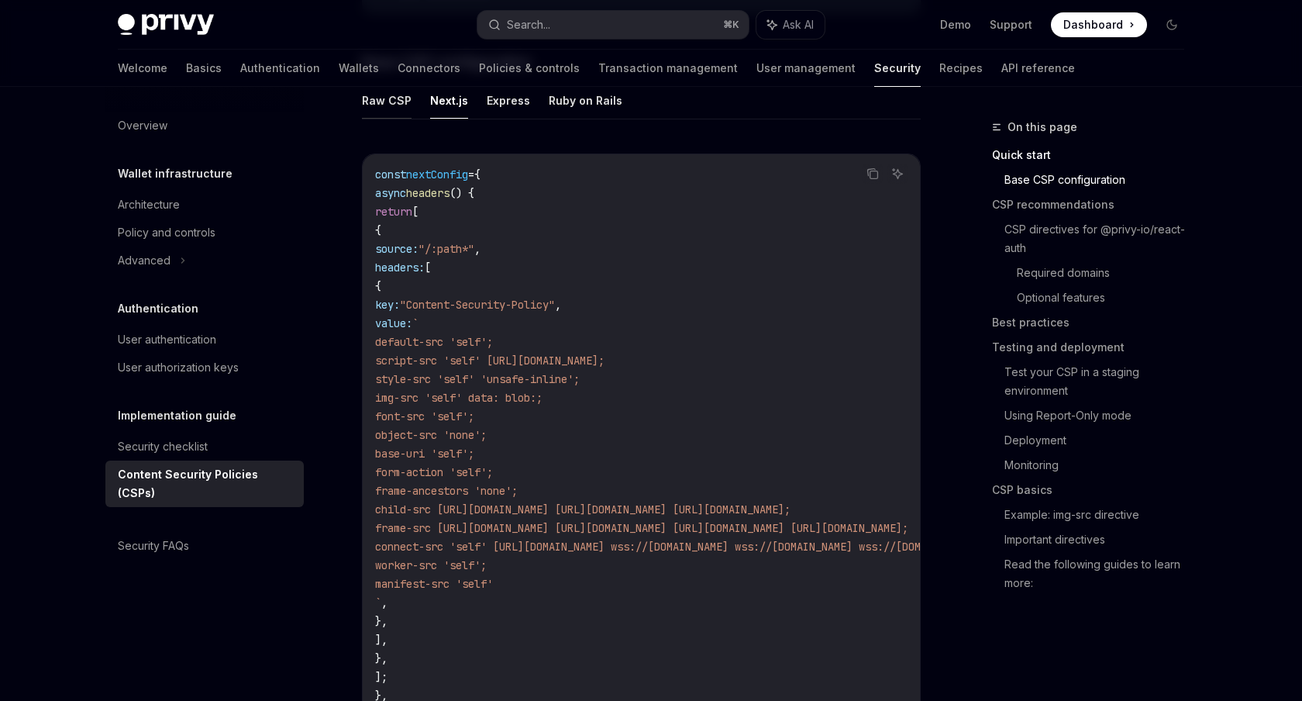
click at [398, 112] on button "Raw CSP" at bounding box center [387, 100] width 50 height 36
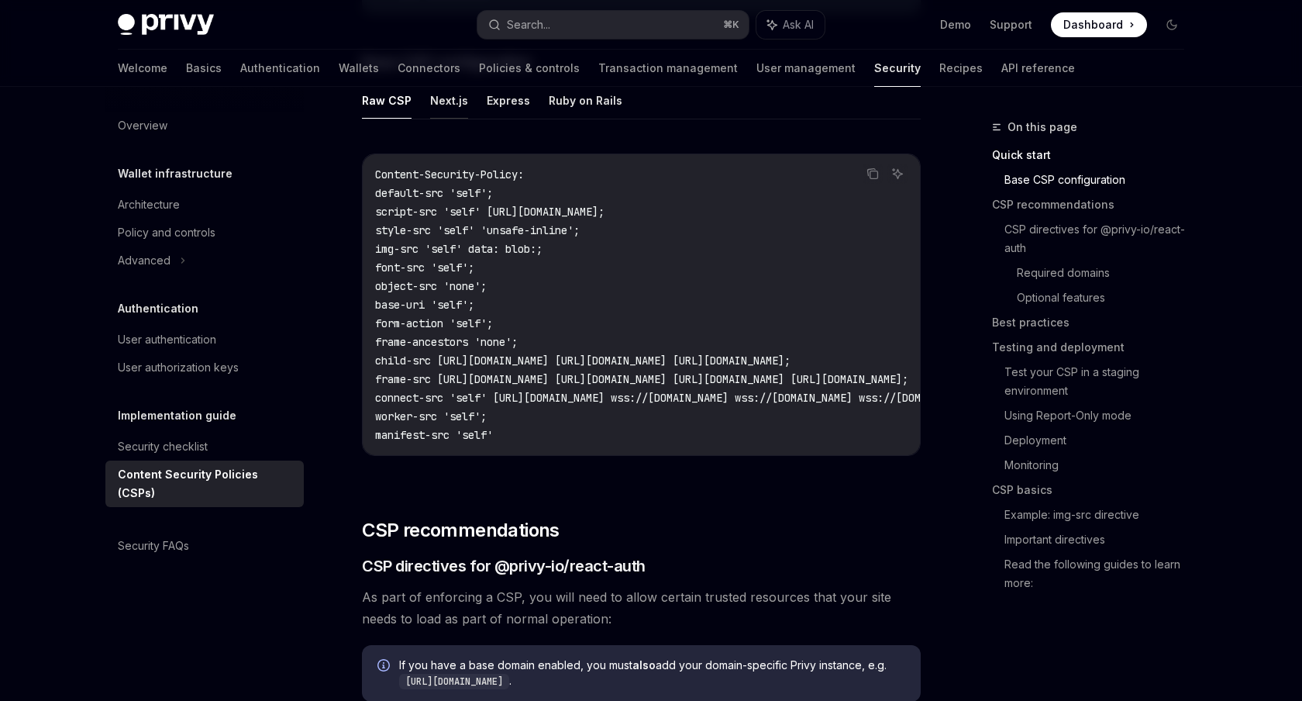
click at [435, 111] on button "Next.js" at bounding box center [449, 100] width 38 height 36
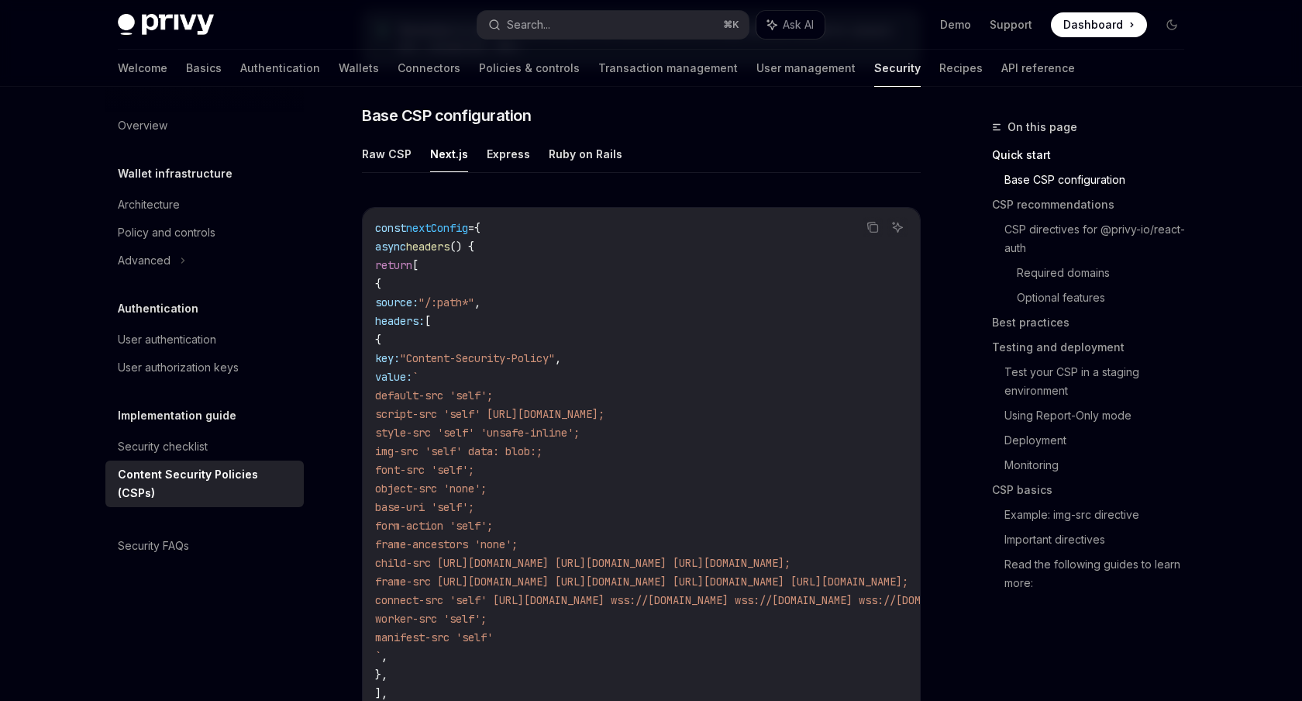
scroll to position [401, 0]
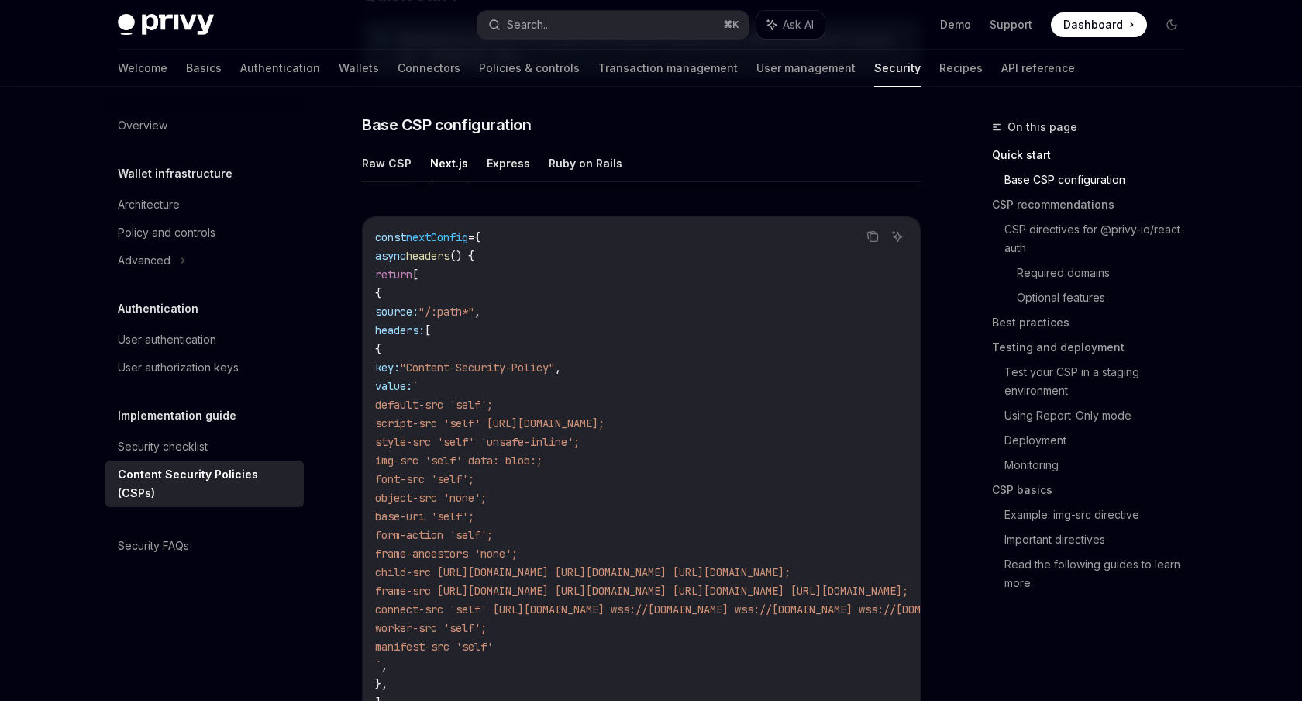
click at [398, 161] on button "Raw CSP" at bounding box center [387, 163] width 50 height 36
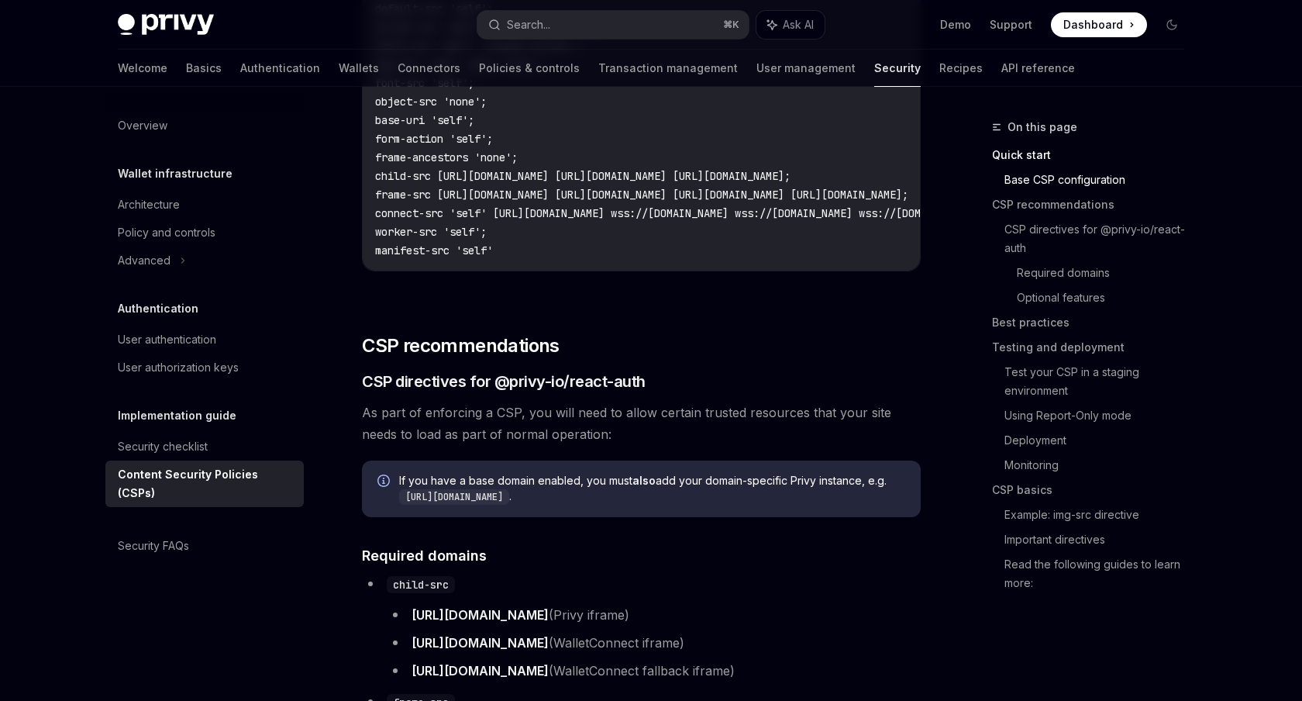
scroll to position [632, 0]
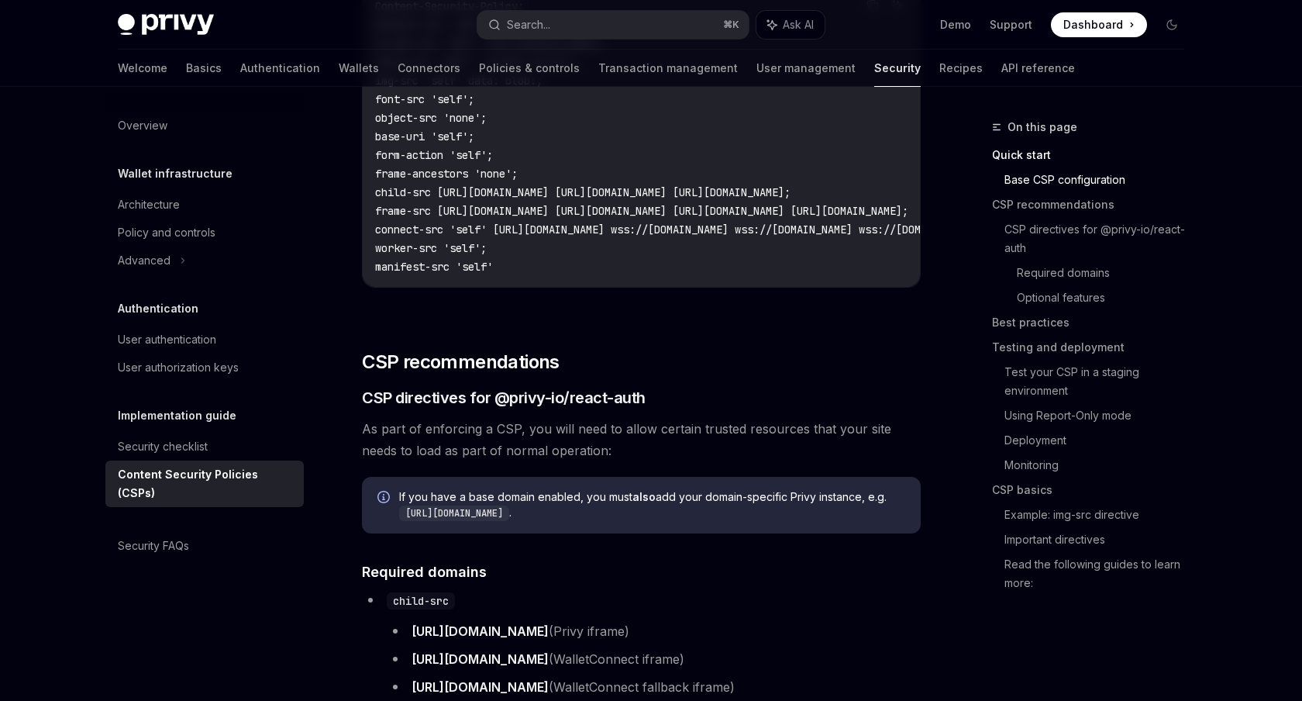
click at [533, 255] on code "Content-Security-Policy: default-src 'self'; script-src 'self' https://challeng…" at bounding box center [831, 136] width 912 height 279
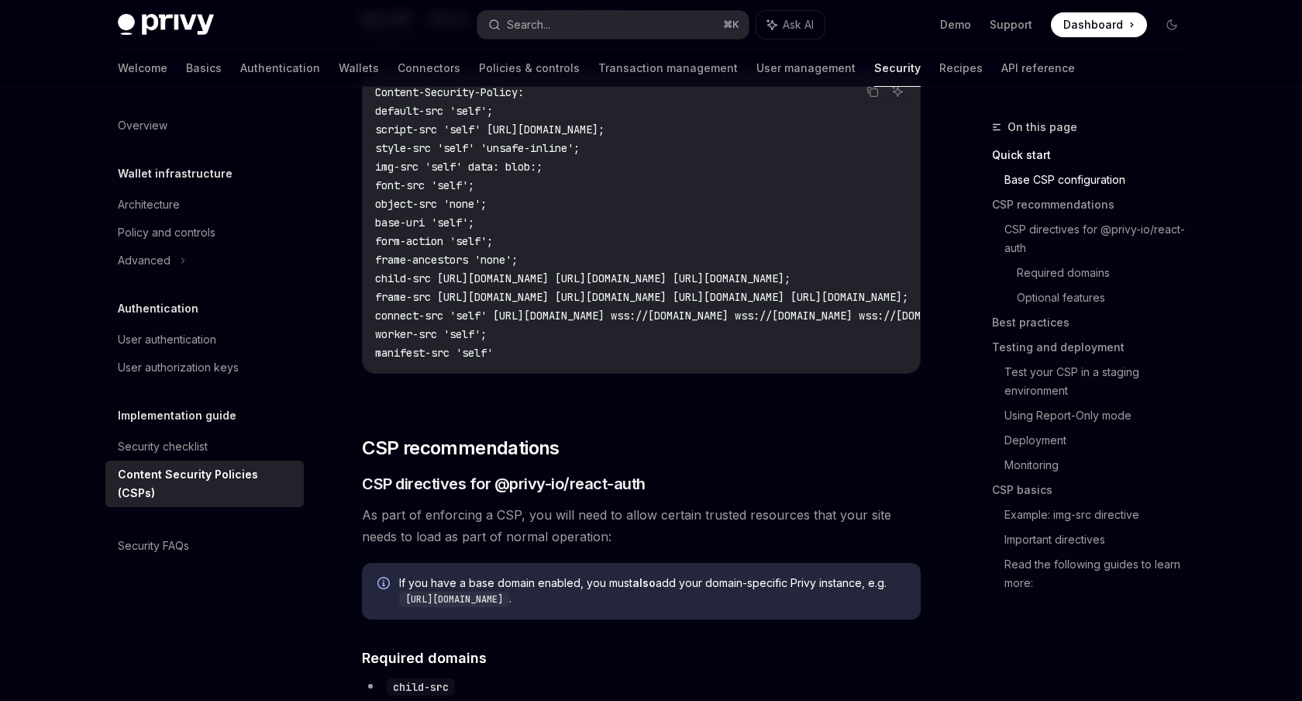
click at [518, 253] on span "frame-ancestors 'none';" at bounding box center [446, 260] width 143 height 14
click at [533, 278] on span "child-src [URL][DOMAIN_NAME] [URL][DOMAIN_NAME] [URL][DOMAIN_NAME];" at bounding box center [583, 278] width 416 height 14
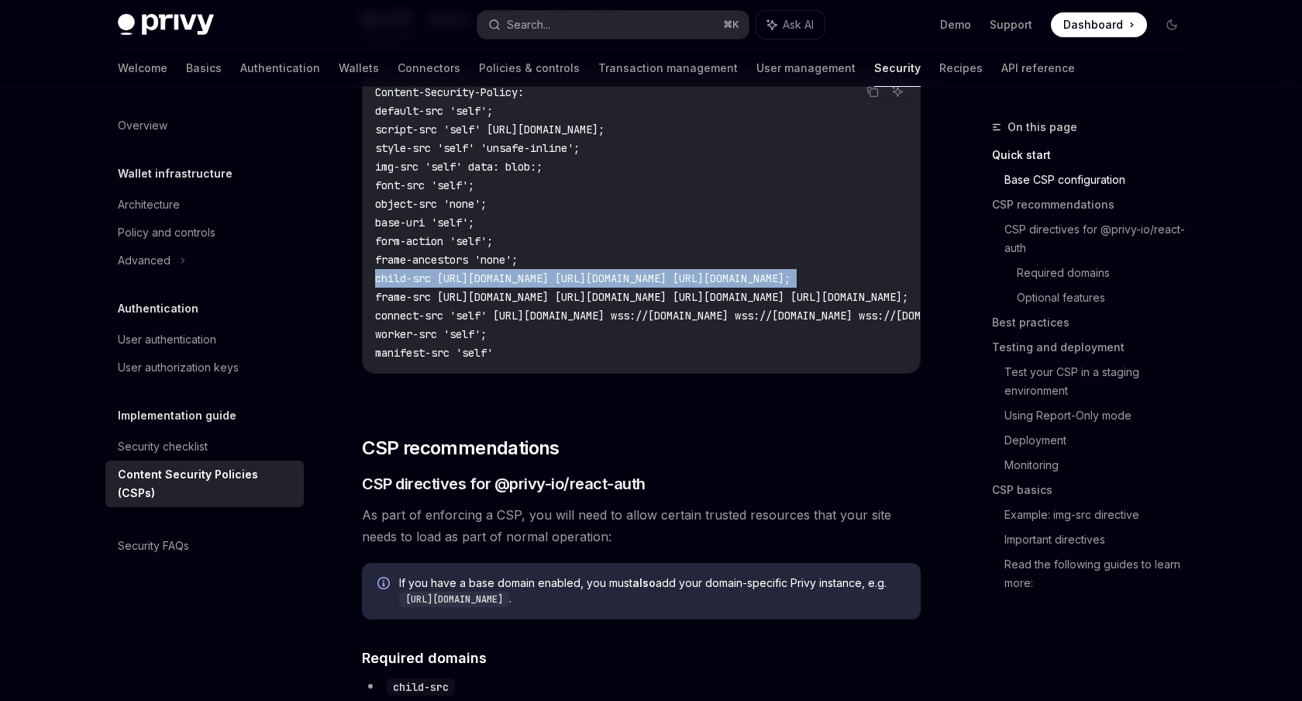
click at [533, 278] on span "child-src [URL][DOMAIN_NAME] [URL][DOMAIN_NAME] [URL][DOMAIN_NAME];" at bounding box center [583, 278] width 416 height 14
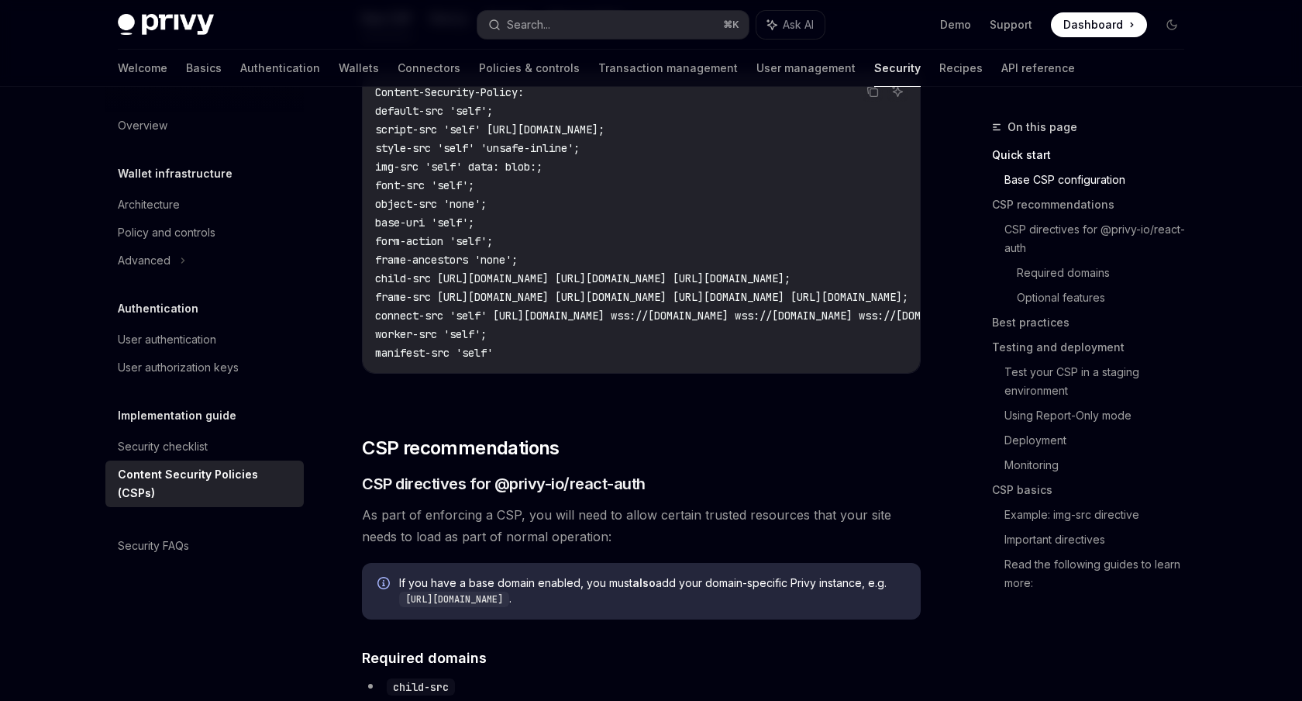
click at [531, 309] on span "connect-src 'self' [URL][DOMAIN_NAME] wss://[DOMAIN_NAME] wss://[DOMAIN_NAME] w…" at bounding box center [812, 316] width 874 height 14
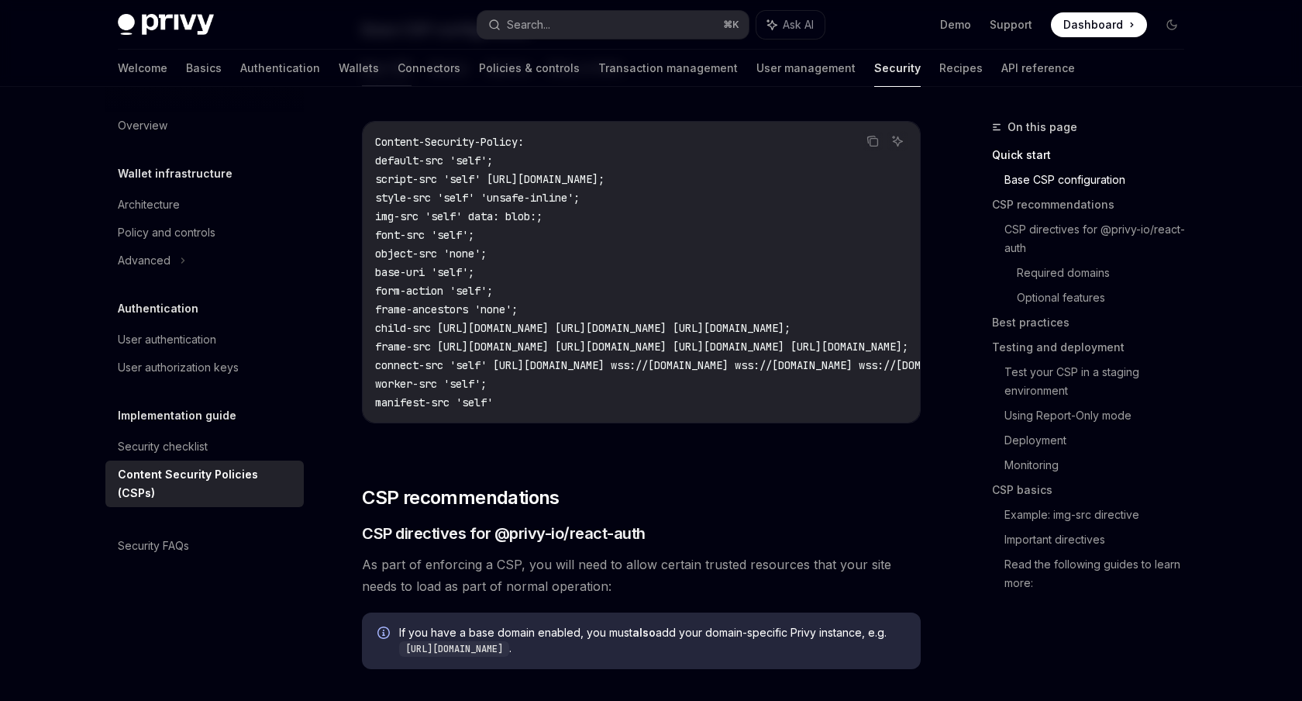
scroll to position [494, 0]
click at [481, 311] on span "frame-ancestors 'none';" at bounding box center [446, 312] width 143 height 14
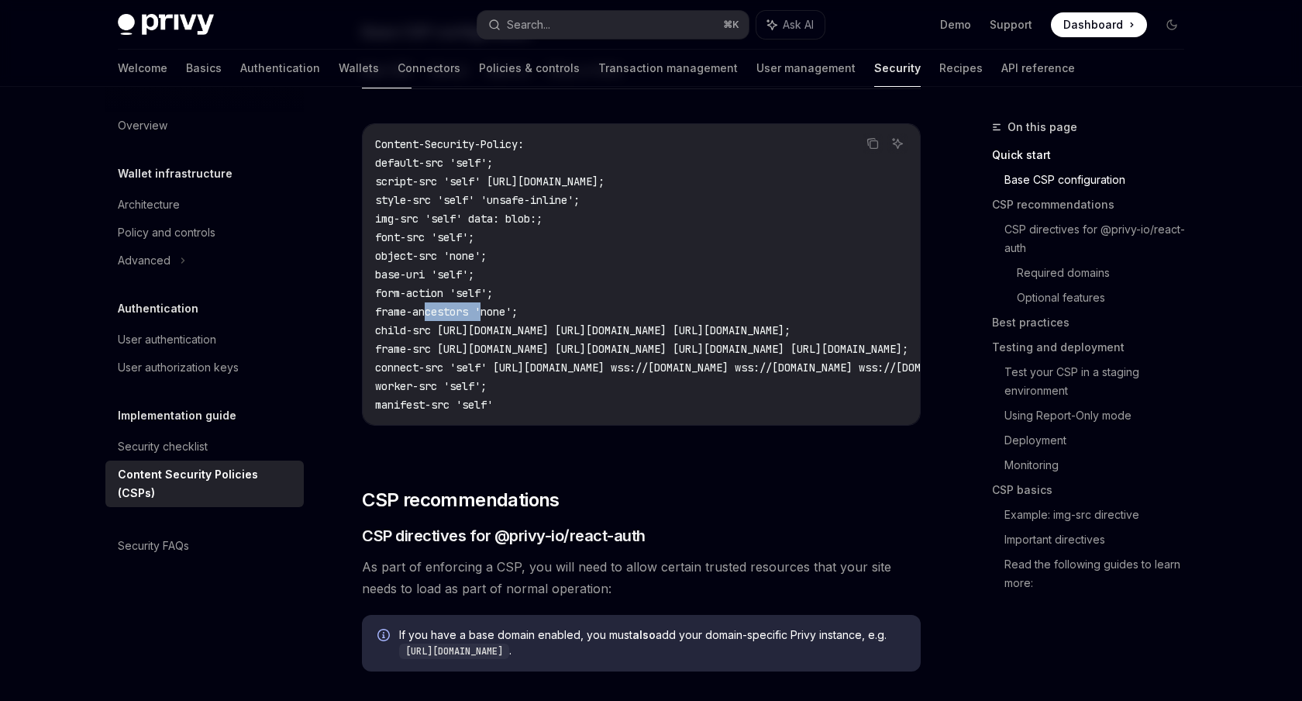
click at [481, 311] on span "frame-ancestors 'none';" at bounding box center [446, 312] width 143 height 14
click at [482, 333] on span "child-src [URL][DOMAIN_NAME] [URL][DOMAIN_NAME] [URL][DOMAIN_NAME];" at bounding box center [583, 330] width 416 height 14
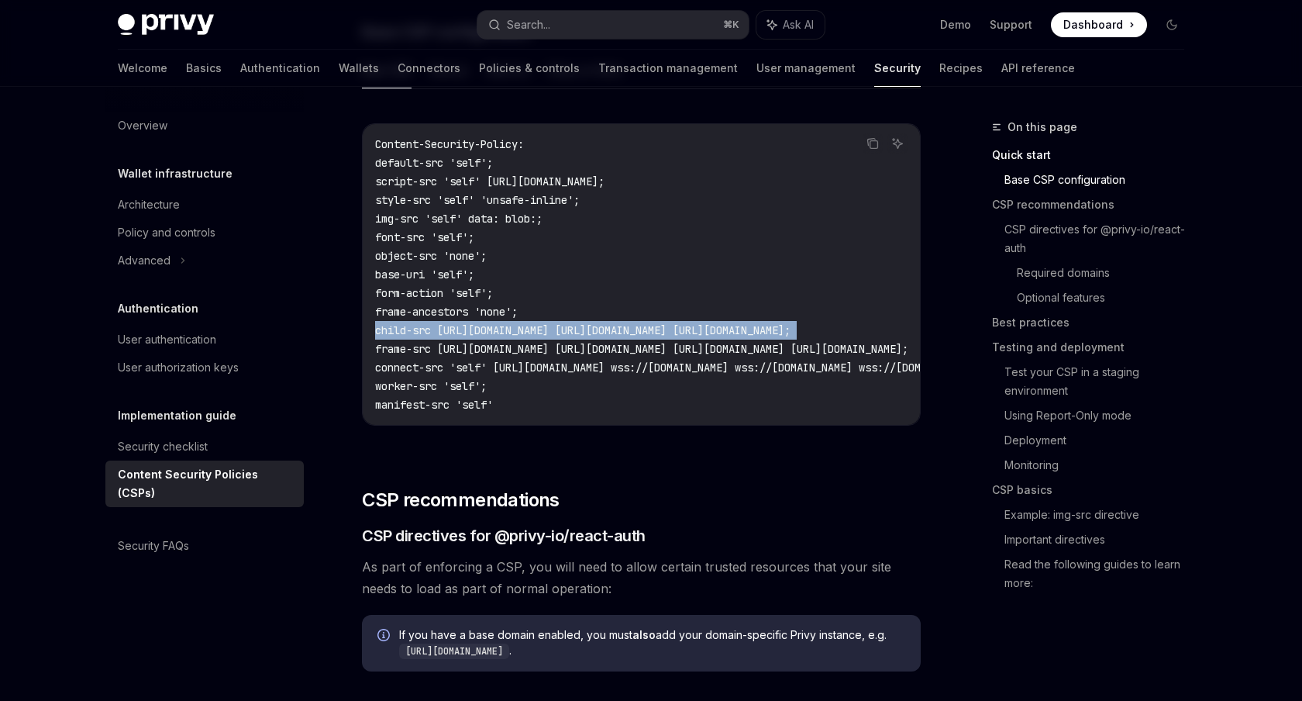
click at [482, 333] on span "child-src [URL][DOMAIN_NAME] [URL][DOMAIN_NAME] [URL][DOMAIN_NAME];" at bounding box center [583, 330] width 416 height 14
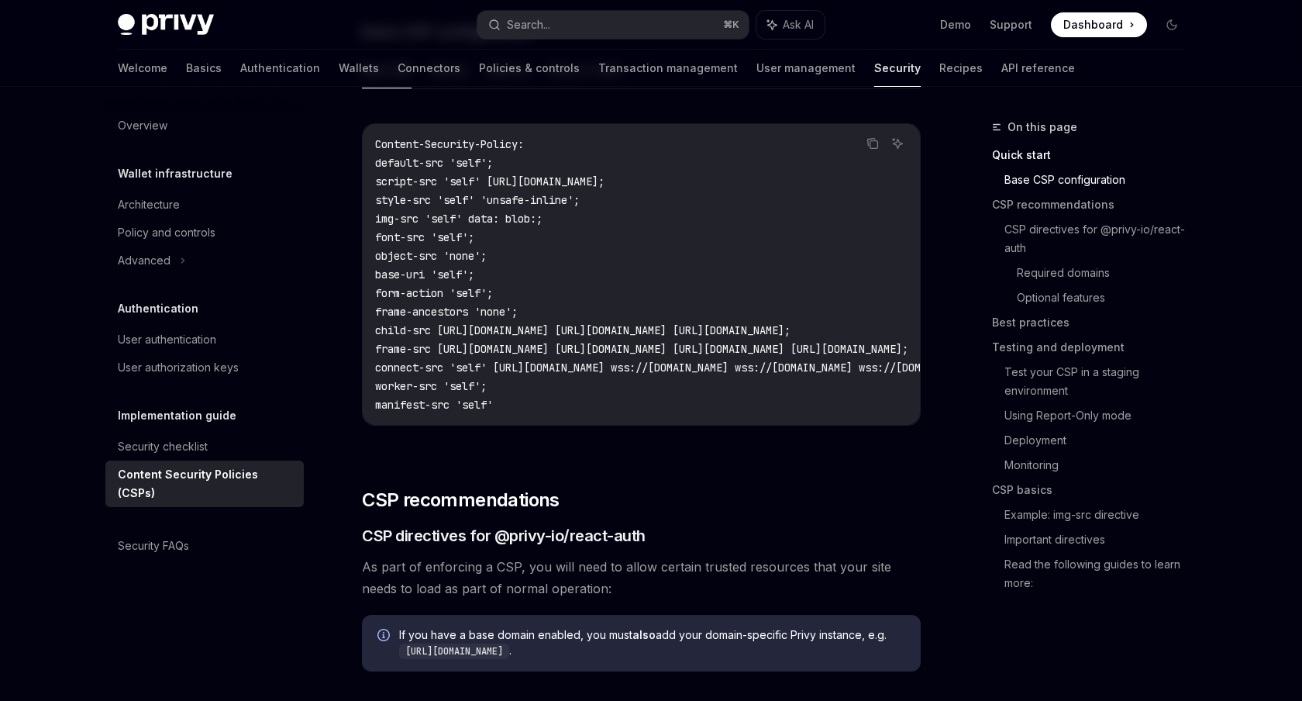
click at [484, 342] on span "frame-src [URL][DOMAIN_NAME] [URL][DOMAIN_NAME] [URL][DOMAIN_NAME] [URL][DOMAIN…" at bounding box center [641, 349] width 533 height 14
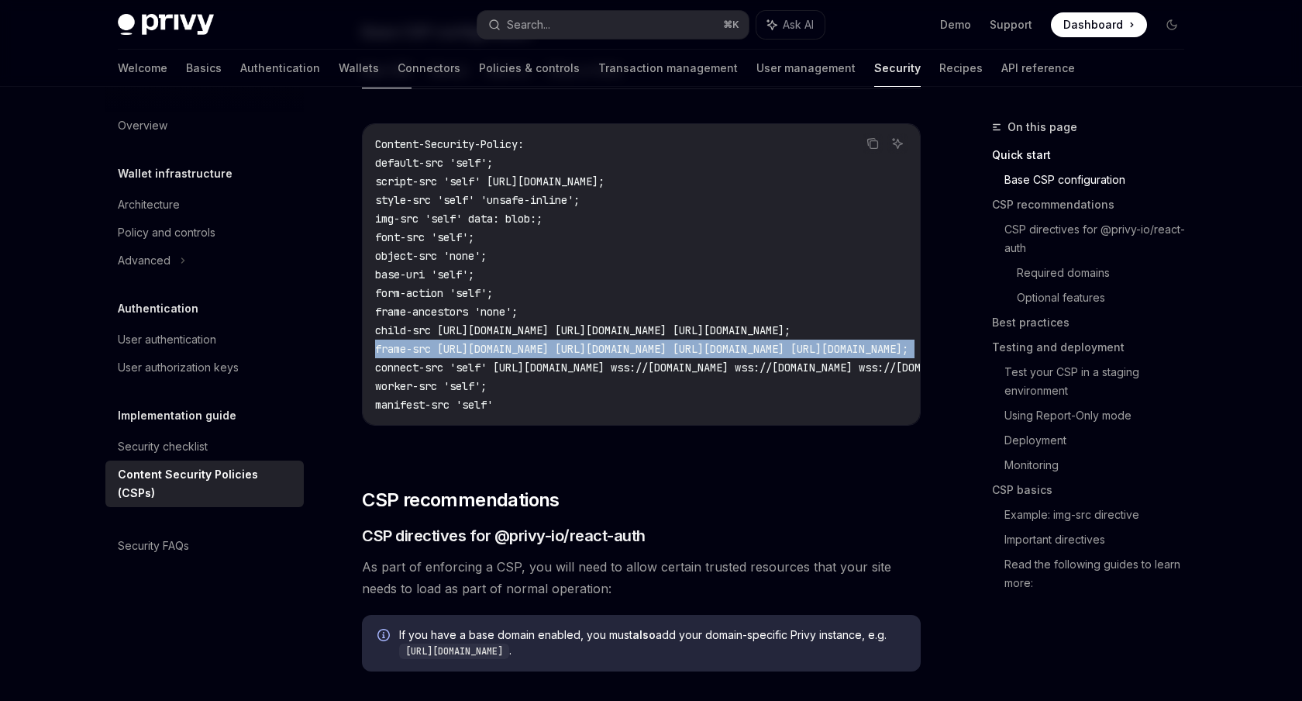
click at [484, 342] on span "frame-src [URL][DOMAIN_NAME] [URL][DOMAIN_NAME] [URL][DOMAIN_NAME] [URL][DOMAIN…" at bounding box center [641, 349] width 533 height 14
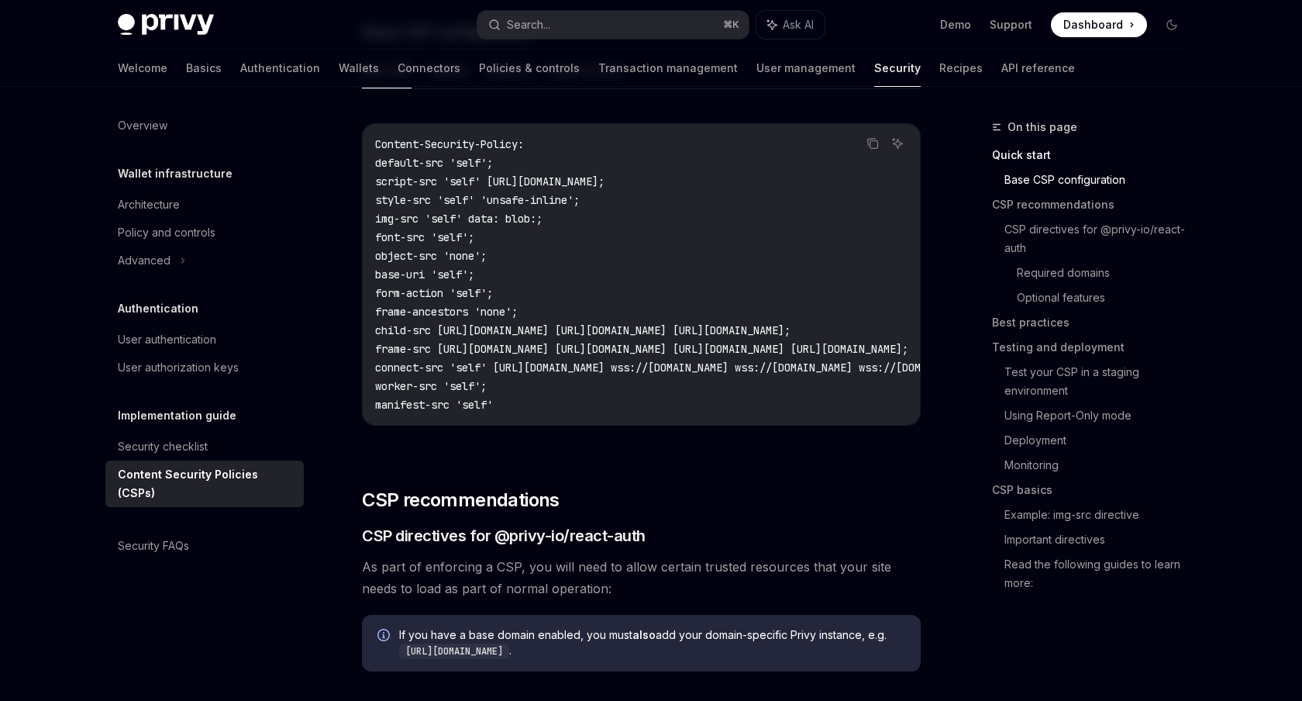
click at [484, 329] on span "child-src [URL][DOMAIN_NAME] [URL][DOMAIN_NAME] [URL][DOMAIN_NAME];" at bounding box center [583, 330] width 416 height 14
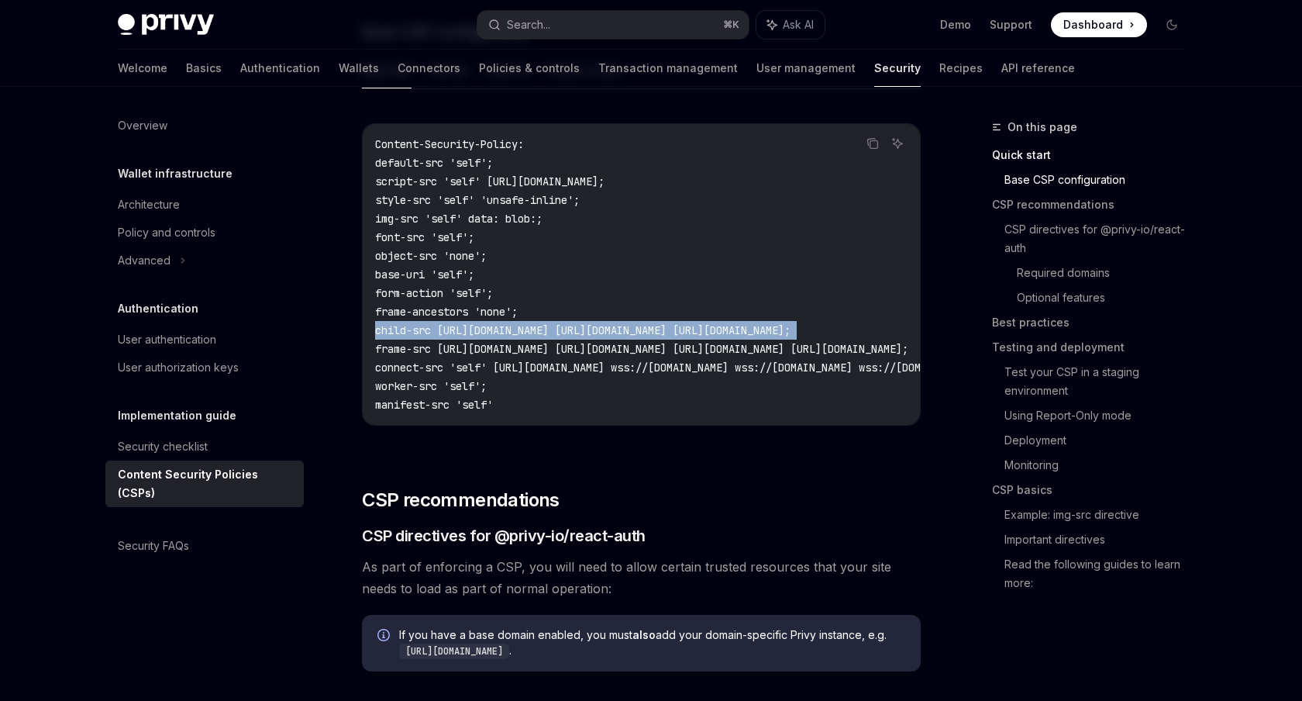
click at [484, 329] on span "child-src [URL][DOMAIN_NAME] [URL][DOMAIN_NAME] [URL][DOMAIN_NAME];" at bounding box center [583, 330] width 416 height 14
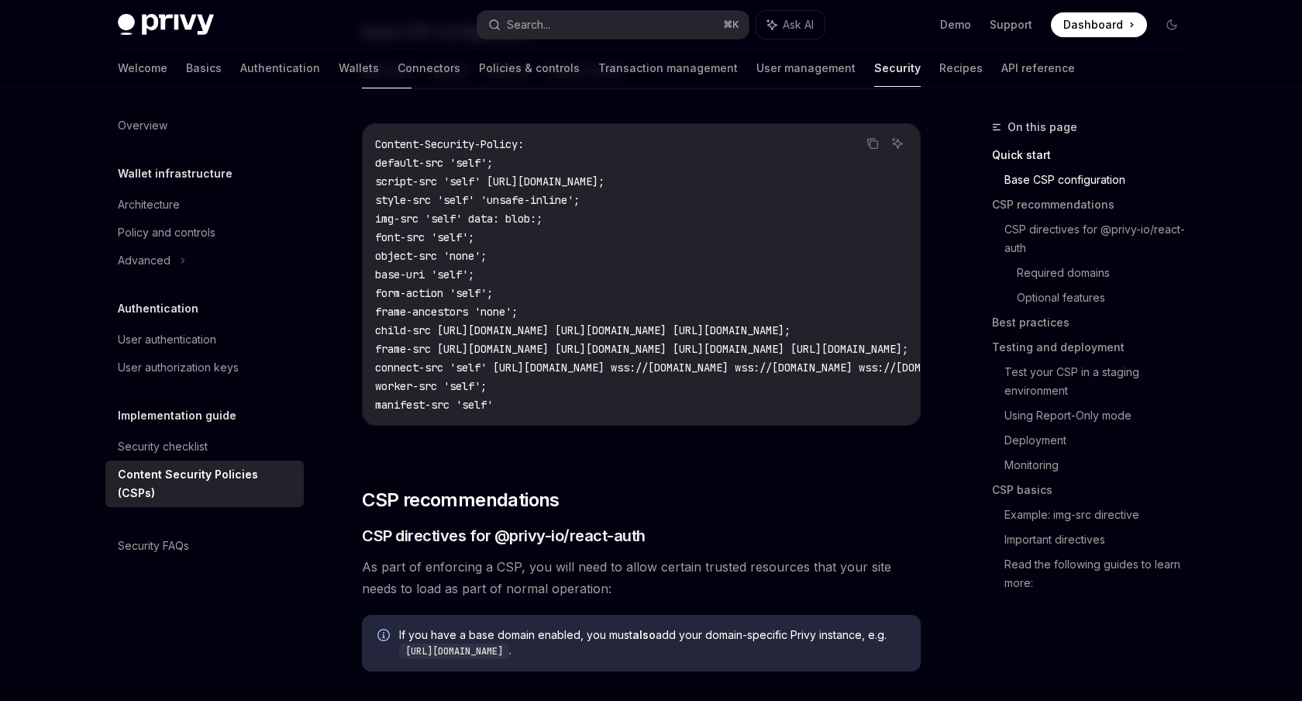
click at [484, 296] on span "form-action 'self';" at bounding box center [434, 293] width 118 height 14
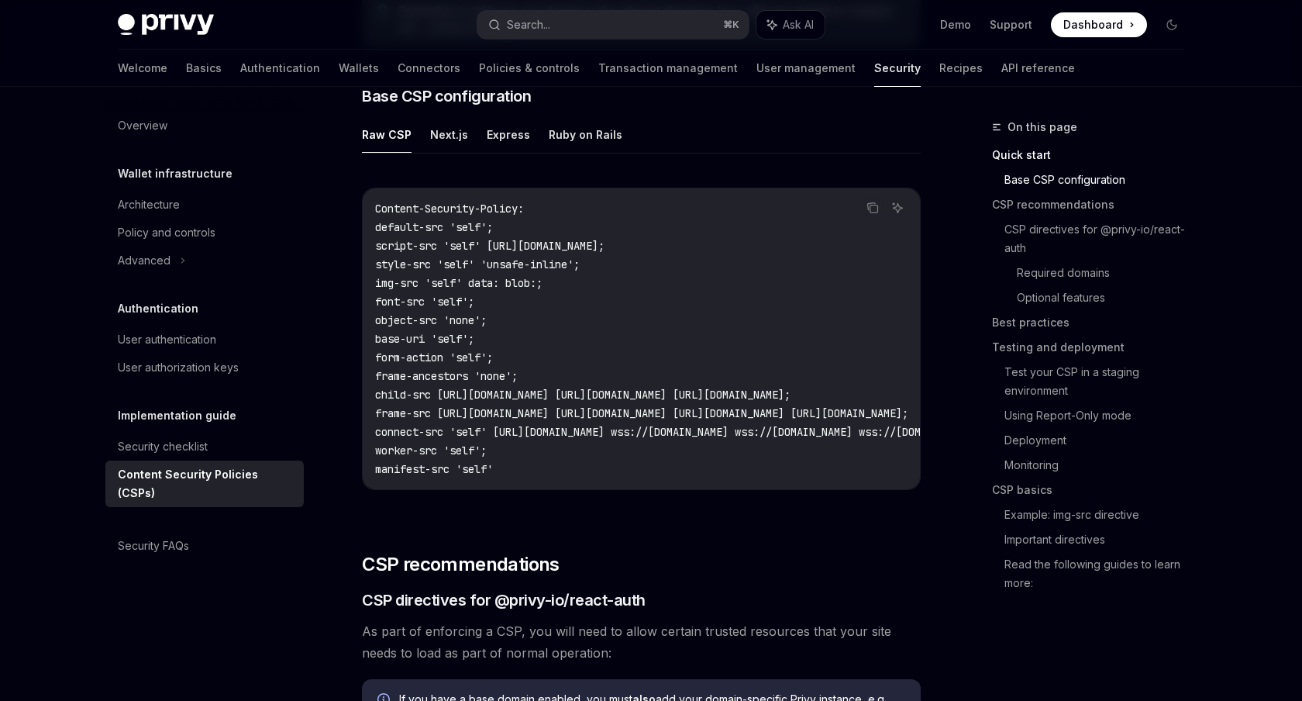
scroll to position [419, 0]
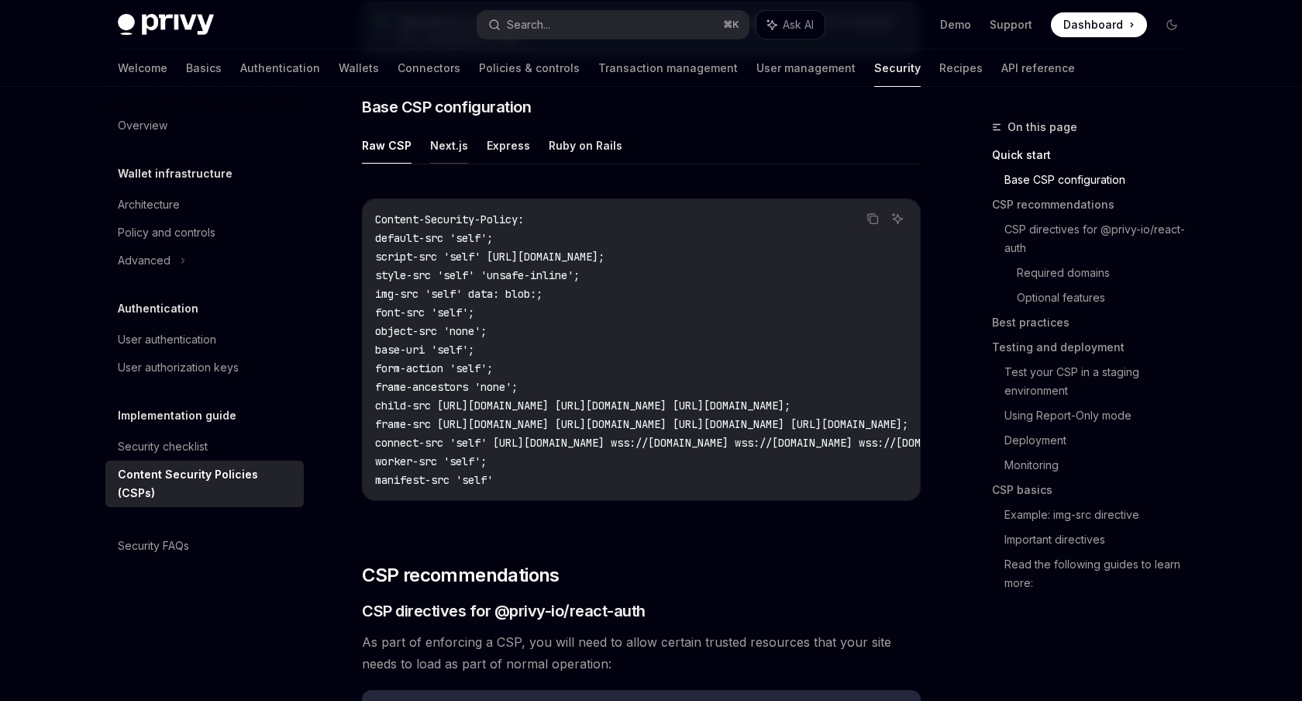
click at [448, 146] on button "Next.js" at bounding box center [449, 145] width 38 height 36
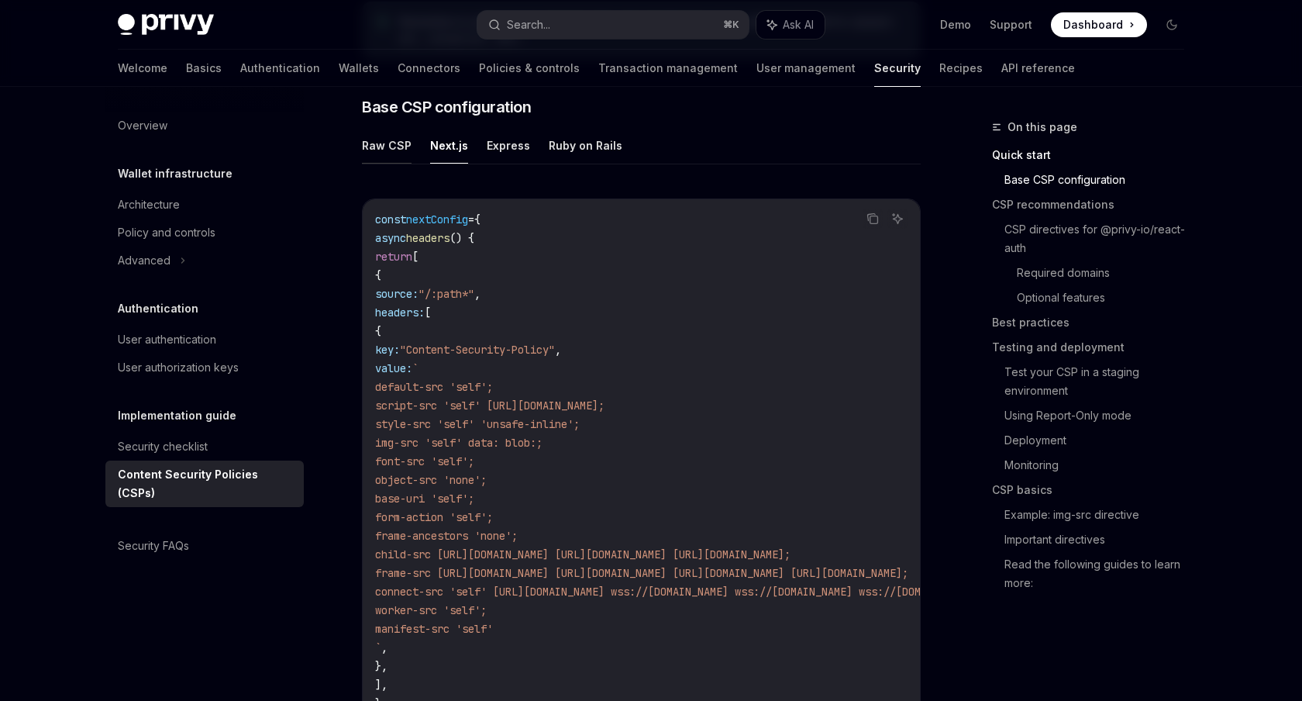
click at [385, 143] on button "Raw CSP" at bounding box center [387, 145] width 50 height 36
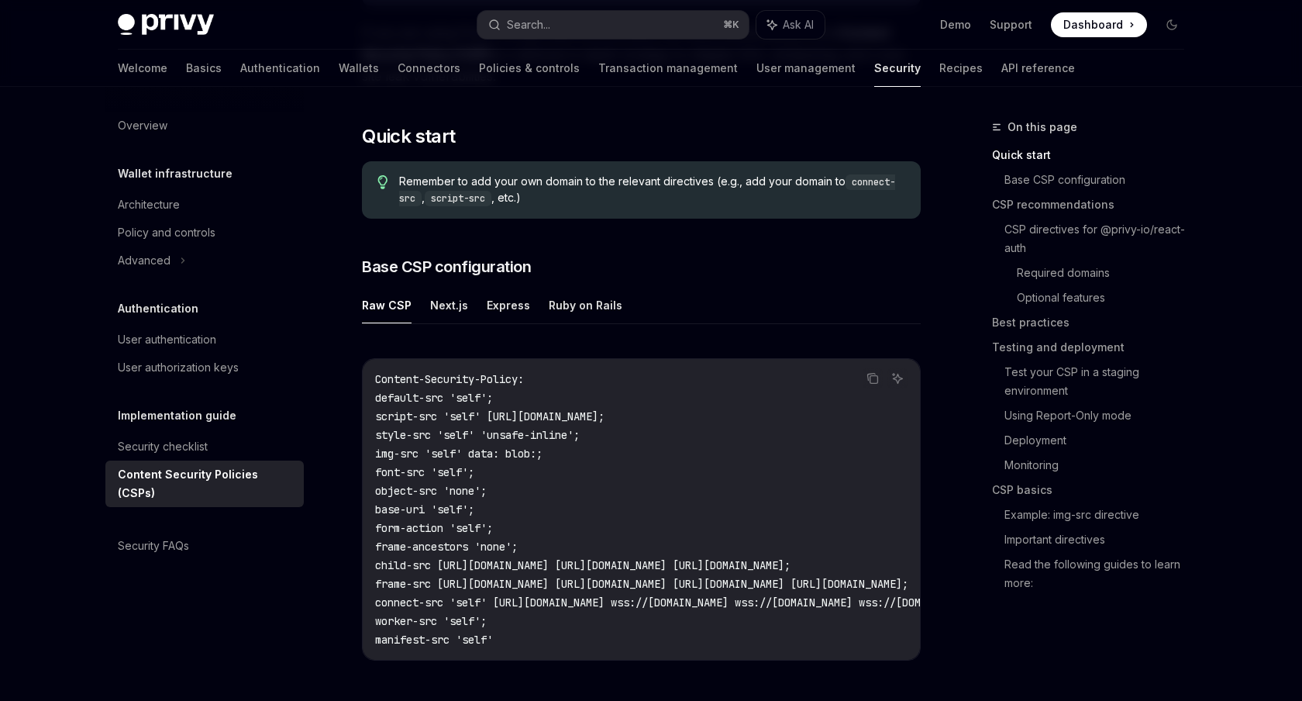
scroll to position [295, 0]
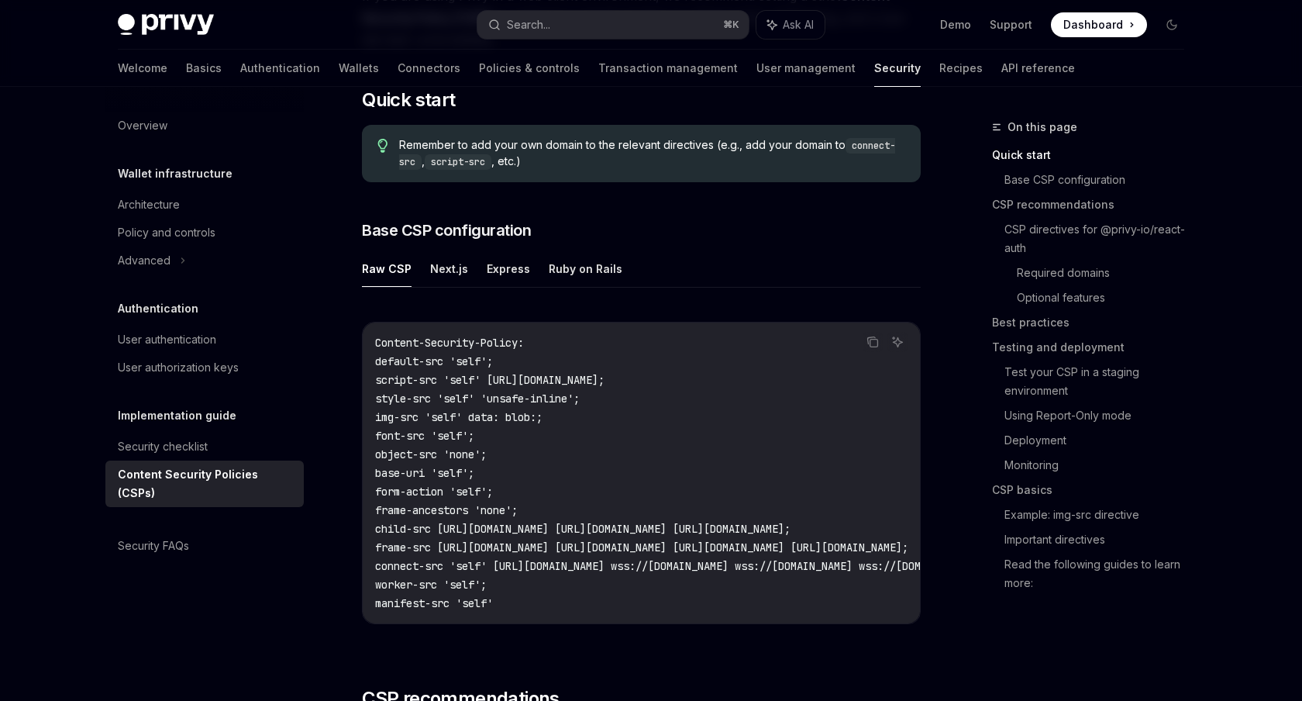
drag, startPoint x: 374, startPoint y: 340, endPoint x: 519, endPoint y: 613, distance: 309.7
click at [519, 613] on div "Content-Security-Policy: default-src 'self'; script-src 'self' https://challeng…" at bounding box center [641, 472] width 557 height 301
click at [519, 598] on code "Content-Security-Policy: default-src 'self'; script-src 'self' https://challeng…" at bounding box center [831, 472] width 912 height 279
drag, startPoint x: 523, startPoint y: 601, endPoint x: 378, endPoint y: 347, distance: 292.0
click at [378, 347] on code "Content-Security-Policy: default-src 'self'; script-src 'self' https://challeng…" at bounding box center [831, 472] width 912 height 279
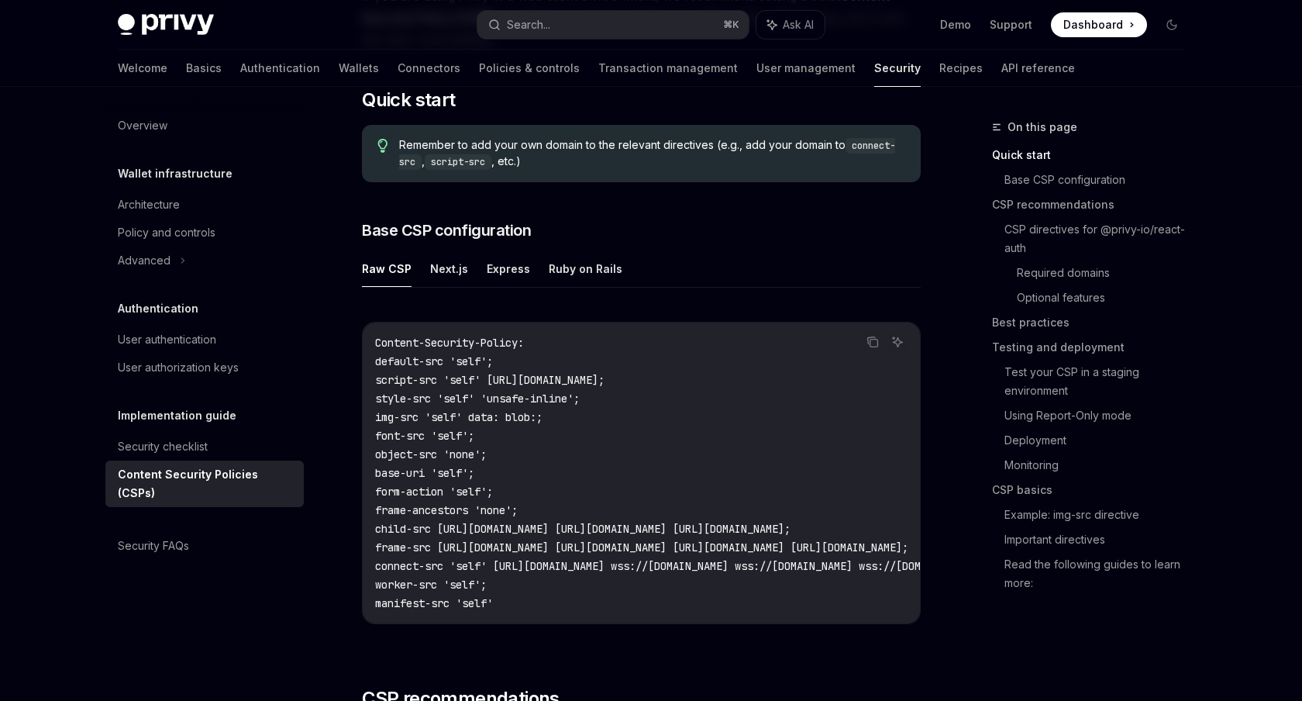
click at [378, 347] on span "Content-Security-Policy:" at bounding box center [449, 343] width 149 height 14
click at [395, 347] on span "Content-Security-Policy:" at bounding box center [449, 343] width 149 height 14
click at [534, 363] on code "Content-Security-Policy: default-src 'self'; script-src 'self' https://challeng…" at bounding box center [831, 472] width 912 height 279
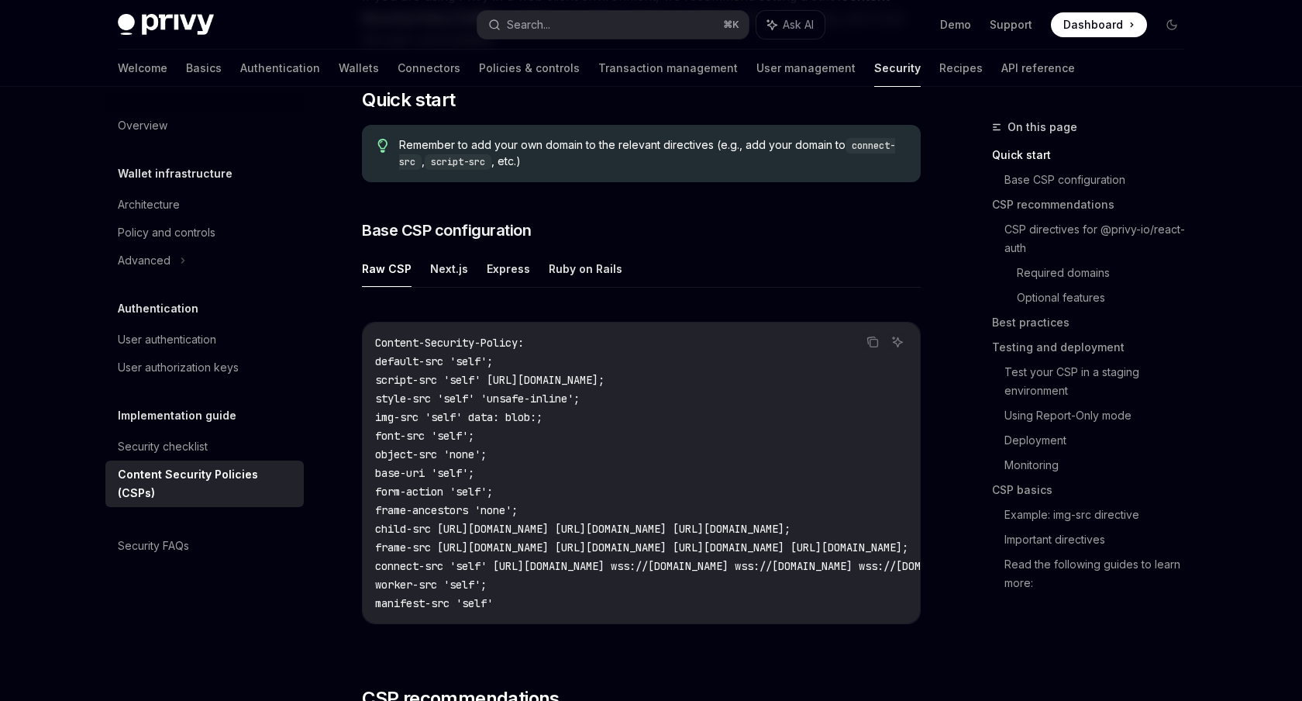
click at [467, 269] on ul "Raw CSP Next.js Express Ruby on Rails" at bounding box center [641, 268] width 559 height 37
click at [492, 269] on button "Express" at bounding box center [508, 268] width 43 height 36
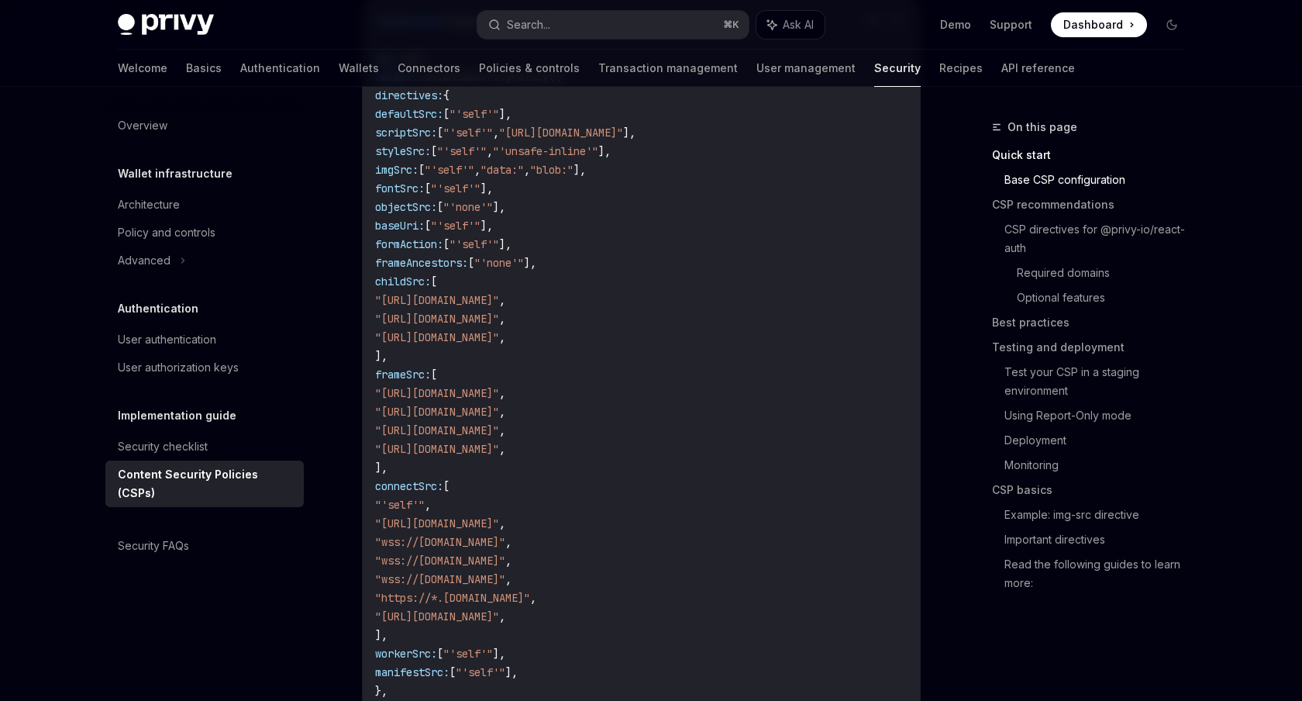
scroll to position [611, 0]
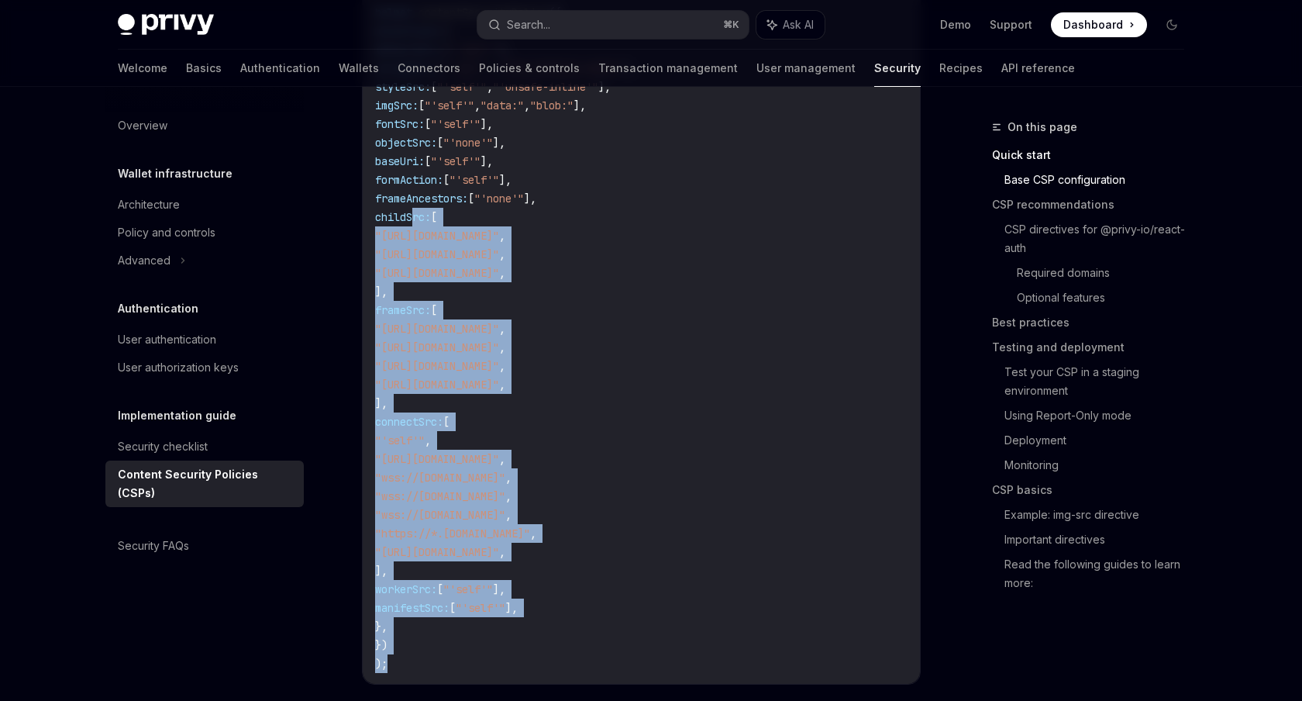
drag, startPoint x: 416, startPoint y: 287, endPoint x: 578, endPoint y: 698, distance: 442.4
click at [578, 699] on div "Copy Ask AI const helmet = require ( "helmet" ); app . use ( helmet . contentSe…" at bounding box center [641, 314] width 559 height 789
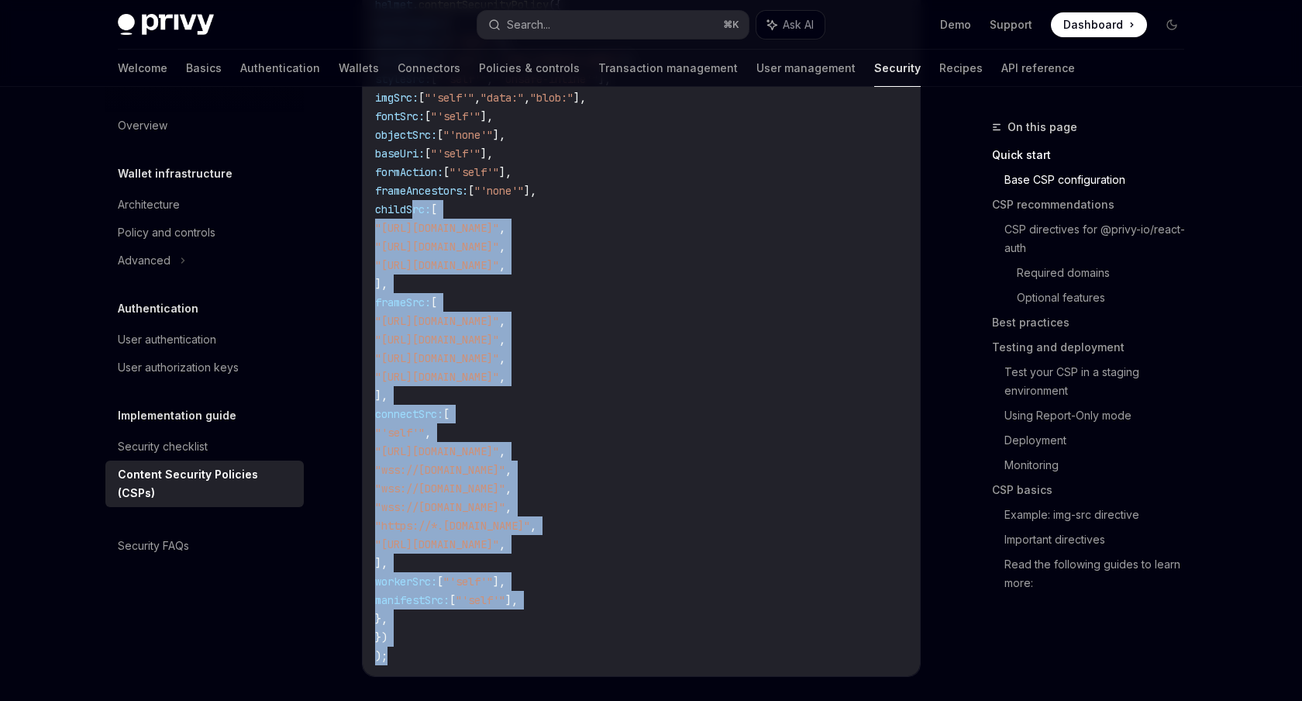
click at [590, 616] on code "const helmet = require ( "helmet" ); app . use ( helmet . contentSecurityPolicy…" at bounding box center [641, 303] width 533 height 726
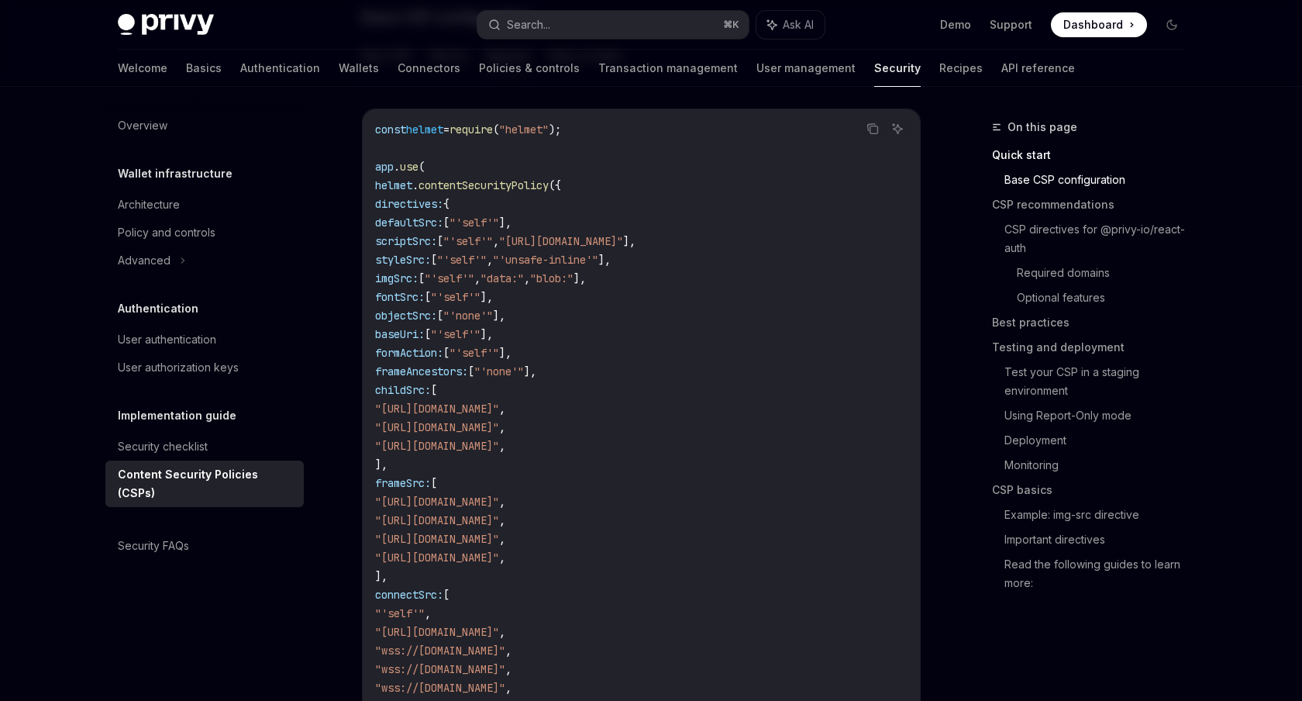
scroll to position [284, 0]
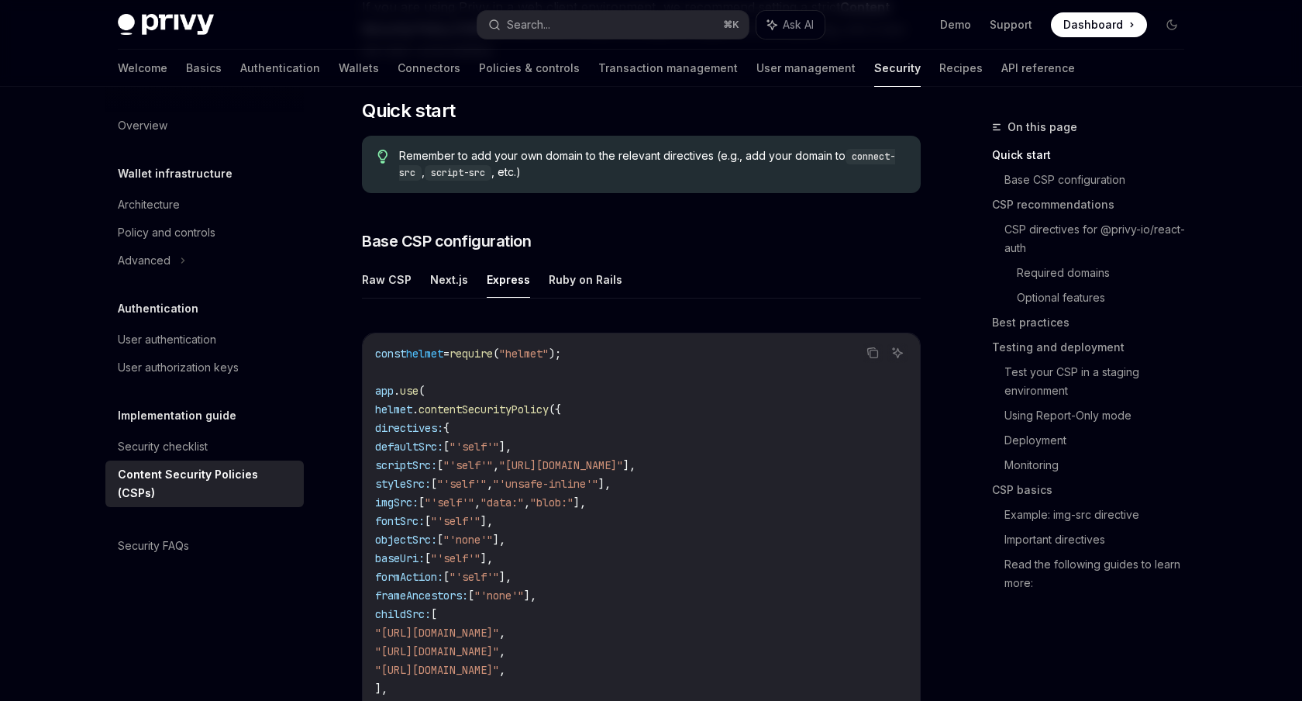
click at [571, 477] on span ""'unsafe-inline'"" at bounding box center [545, 484] width 105 height 14
click at [598, 478] on span ""'unsafe-inline'"" at bounding box center [545, 484] width 105 height 14
click at [611, 473] on code "const helmet = require ( "helmet" ); app . use ( helmet . contentSecurityPolicy…" at bounding box center [641, 707] width 533 height 726
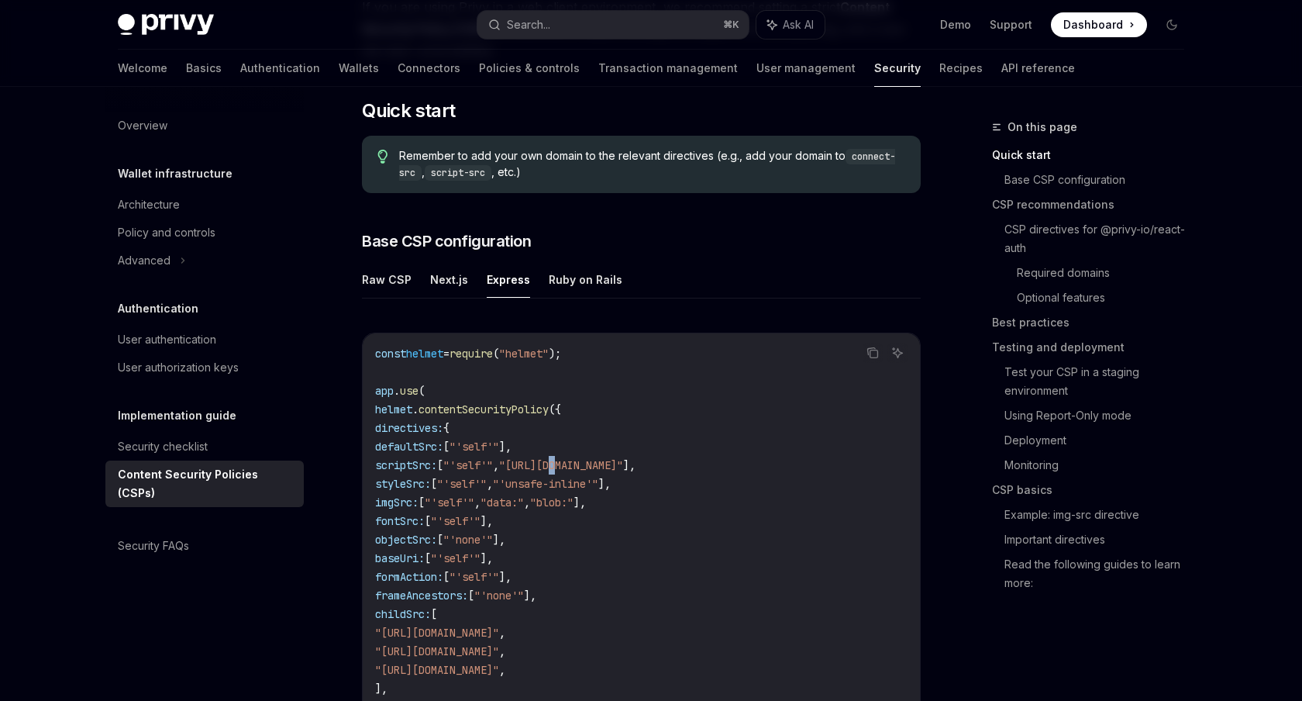
click at [611, 473] on code "const helmet = require ( "helmet" ); app . use ( helmet . contentSecurityPolicy…" at bounding box center [641, 707] width 533 height 726
click at [622, 469] on span ""https://challenges.cloudflare.com"" at bounding box center [561, 465] width 124 height 14
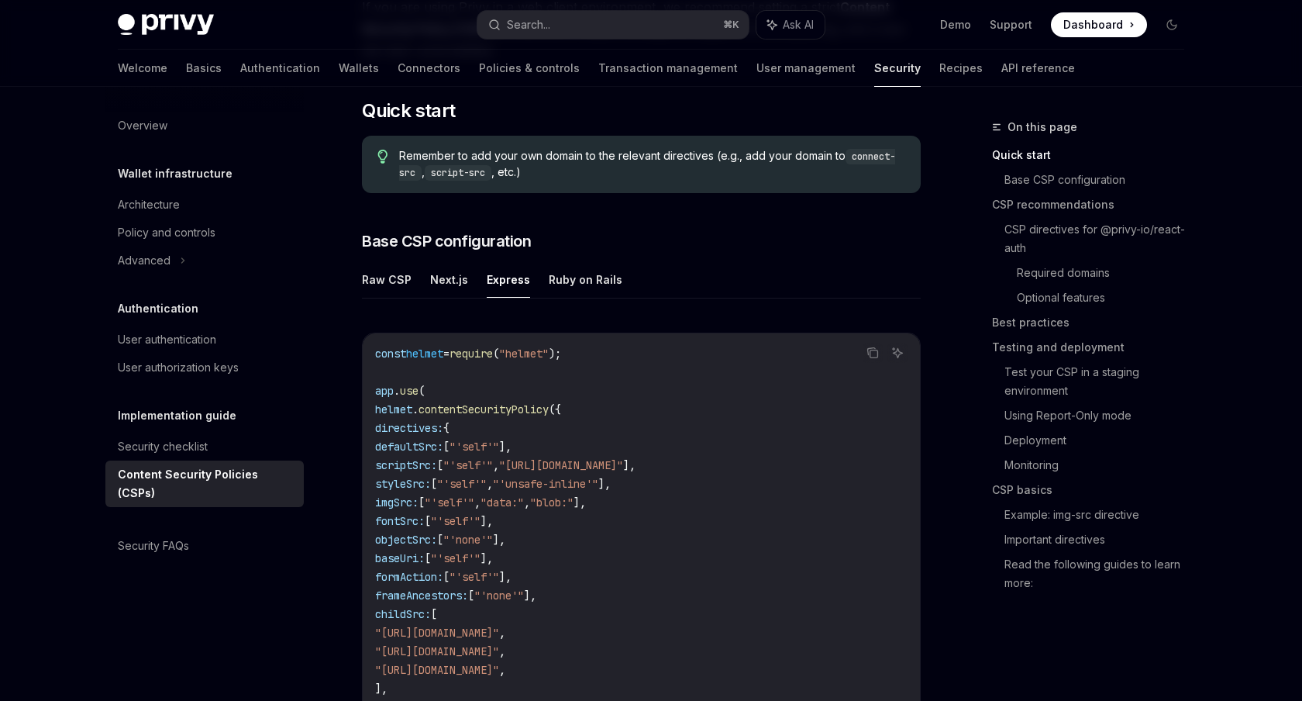
click at [499, 445] on span ""'self'"" at bounding box center [475, 447] width 50 height 14
click at [525, 412] on span "contentSecurityPolicy" at bounding box center [484, 409] width 130 height 14
click at [549, 405] on span "contentSecurityPolicy" at bounding box center [484, 409] width 130 height 14
click at [388, 276] on button "Raw CSP" at bounding box center [387, 279] width 50 height 36
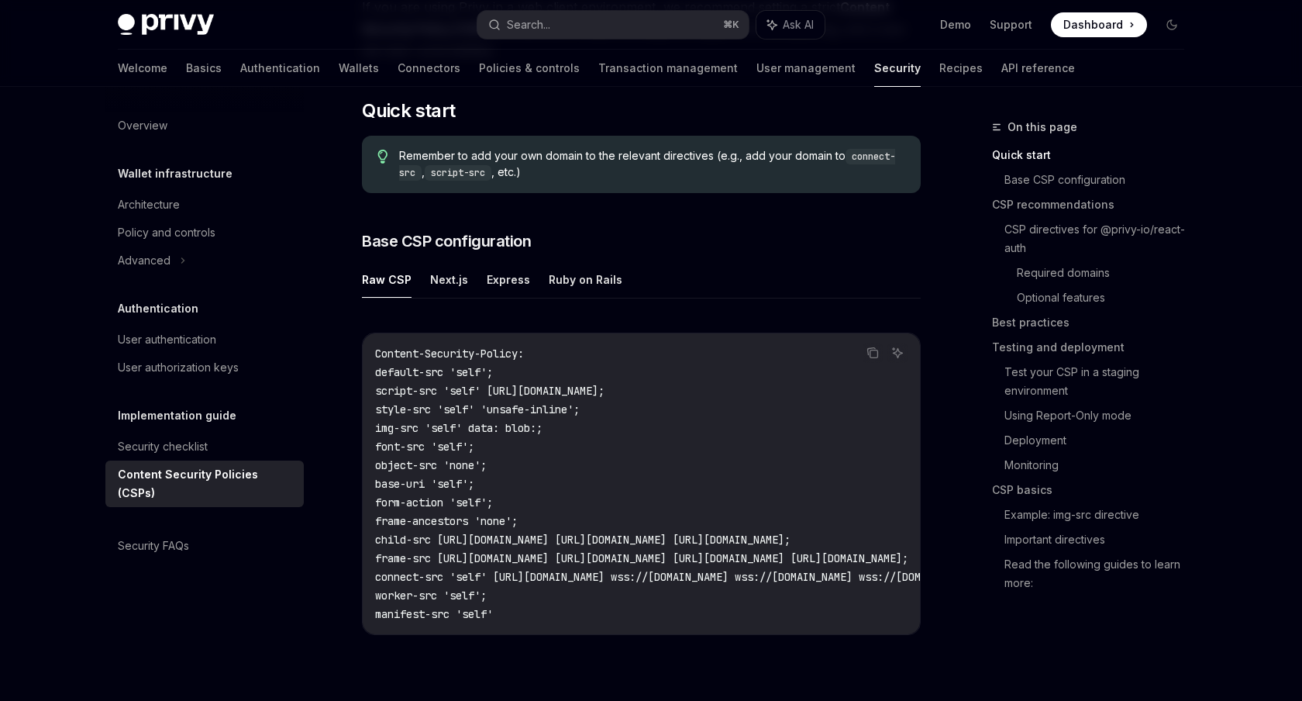
click at [472, 279] on ul "Raw CSP Next.js Express Ruby on Rails" at bounding box center [641, 279] width 559 height 37
click at [499, 279] on button "Express" at bounding box center [508, 279] width 43 height 36
type textarea "*"
